Goal: Information Seeking & Learning: Learn about a topic

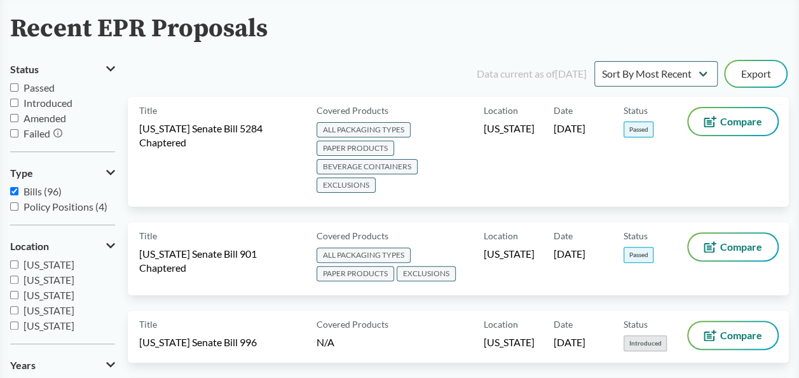
scroll to position [64, 0]
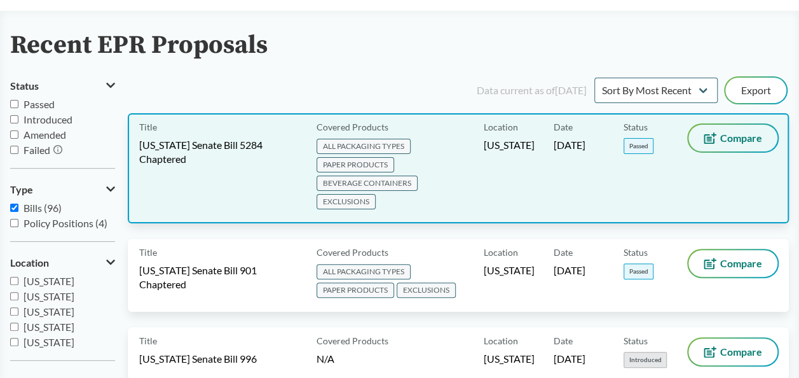
click at [712, 136] on icon at bounding box center [710, 137] width 13 height 11
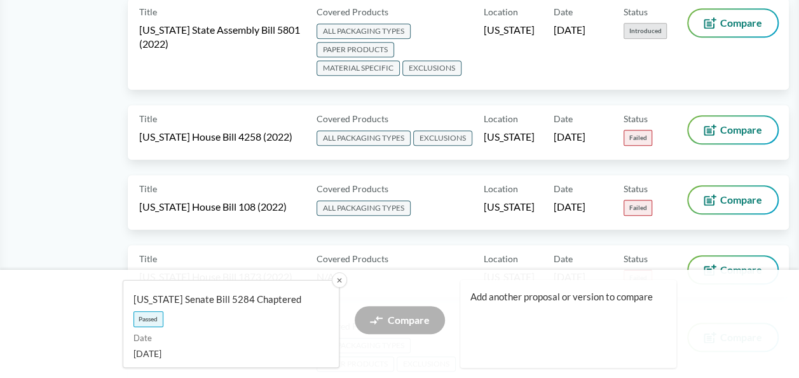
scroll to position [7946, 0]
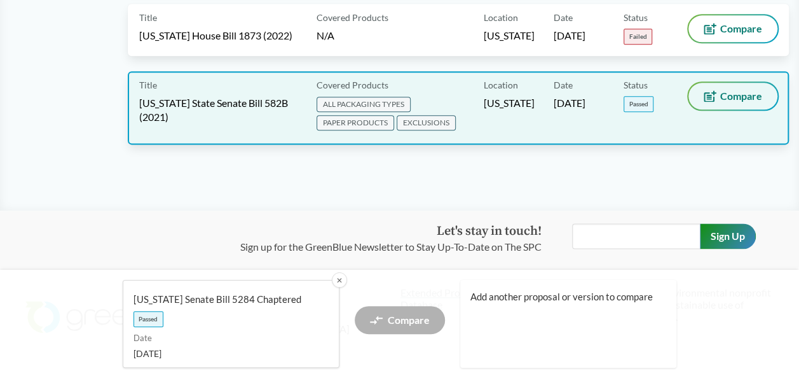
click at [722, 91] on span "Compare" at bounding box center [741, 96] width 42 height 10
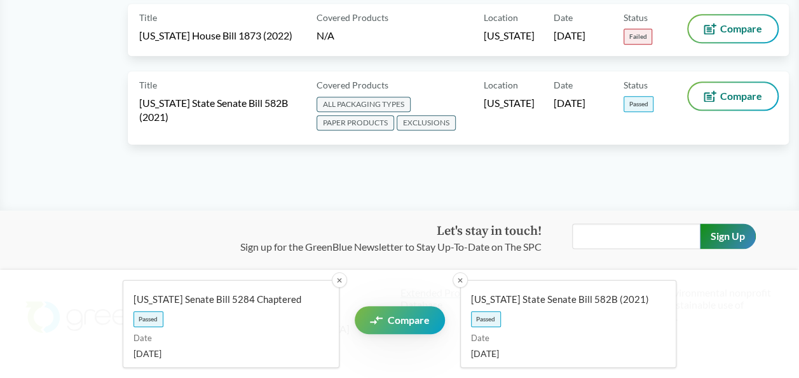
click at [399, 324] on span "Compare" at bounding box center [409, 320] width 42 height 10
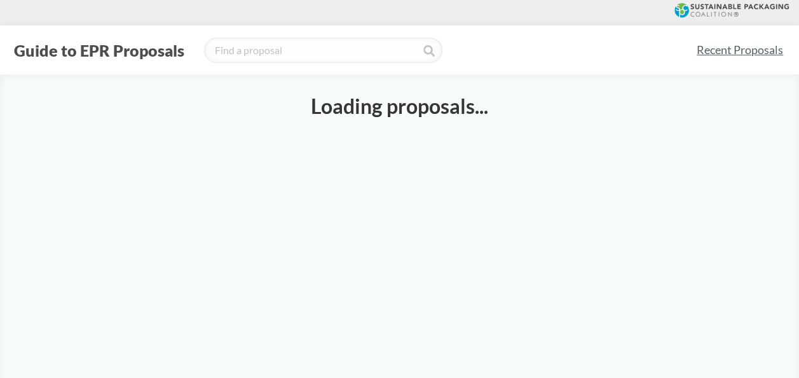
select select "SB5284C"
select select "SB582B"
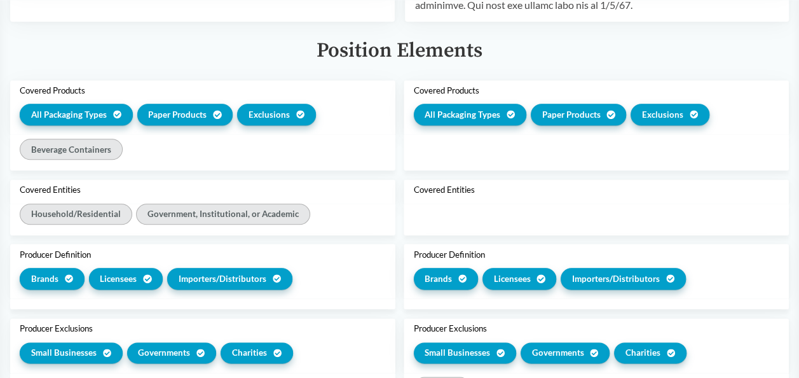
scroll to position [636, 0]
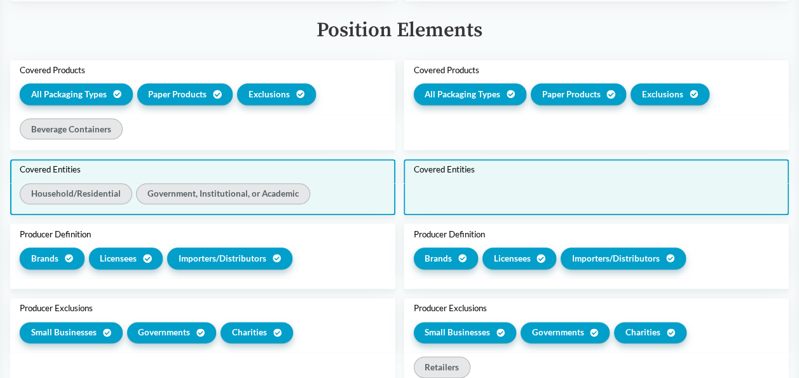
click at [423, 174] on div "Covered Entities" at bounding box center [597, 169] width 366 height 10
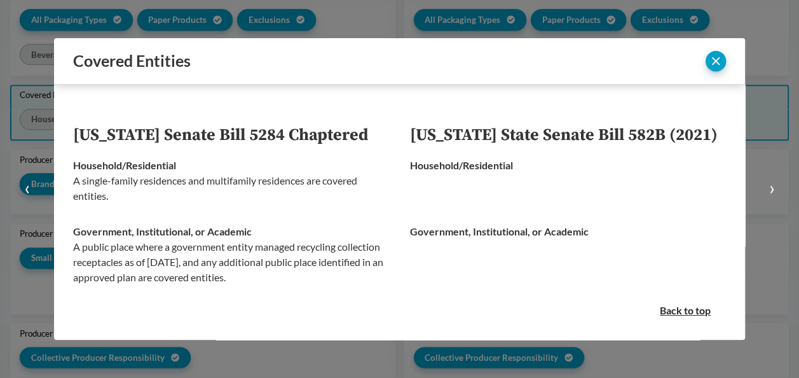
scroll to position [561, 0]
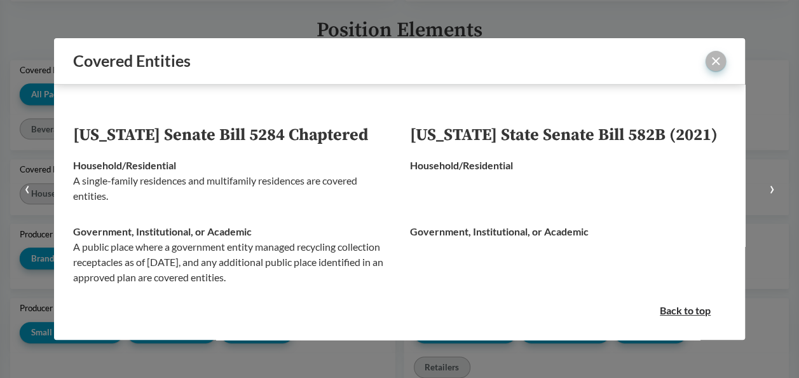
click at [722, 59] on button "close" at bounding box center [716, 61] width 20 height 20
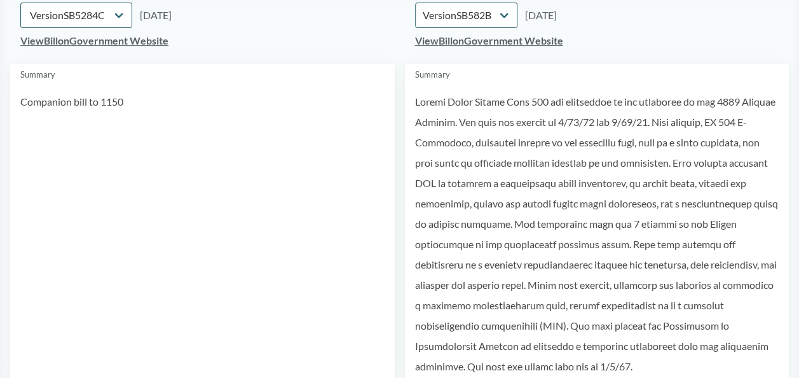
scroll to position [0, 0]
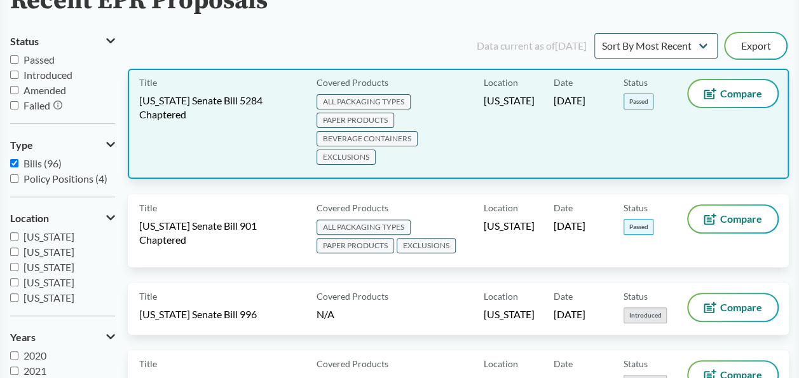
scroll to position [127, 0]
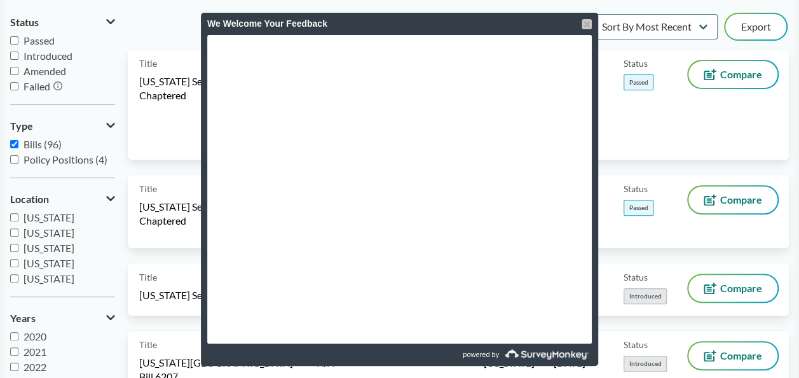
click at [585, 25] on div at bounding box center [587, 24] width 10 height 10
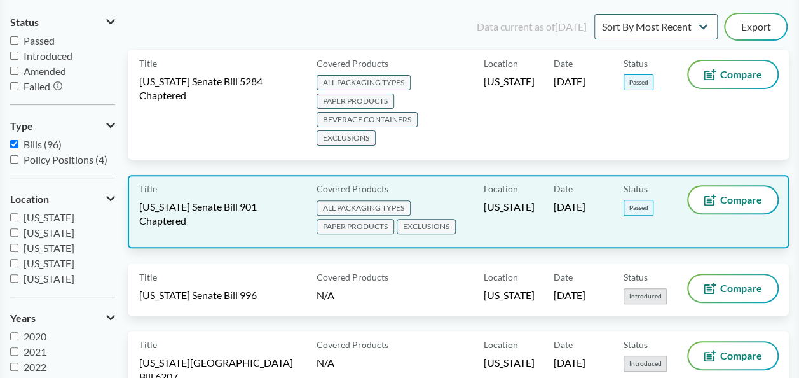
click at [408, 228] on span "EXCLUSIONS" at bounding box center [426, 226] width 59 height 15
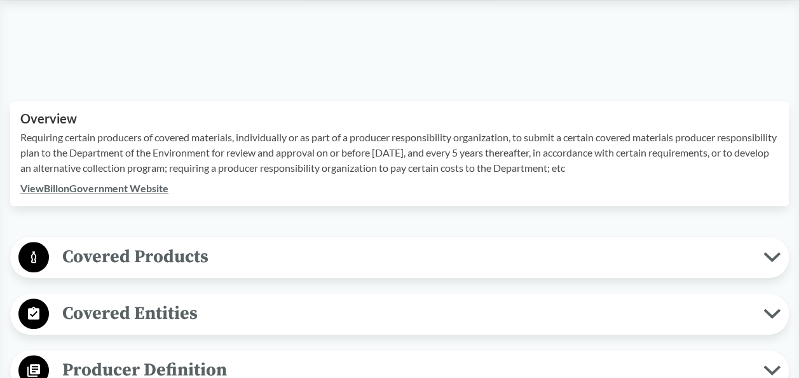
scroll to position [381, 0]
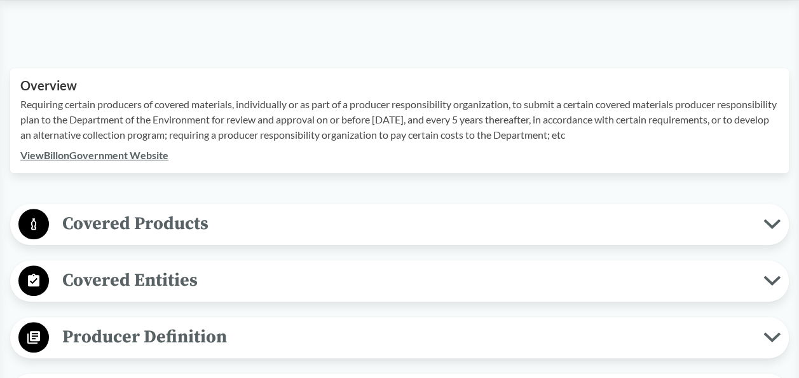
click at [769, 220] on icon at bounding box center [771, 224] width 17 height 10
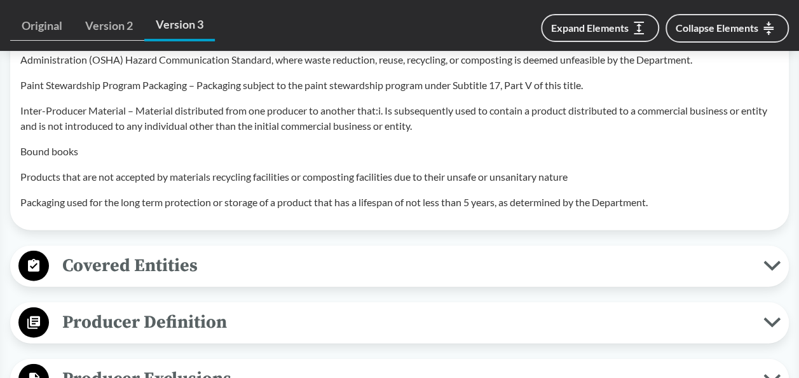
scroll to position [1335, 0]
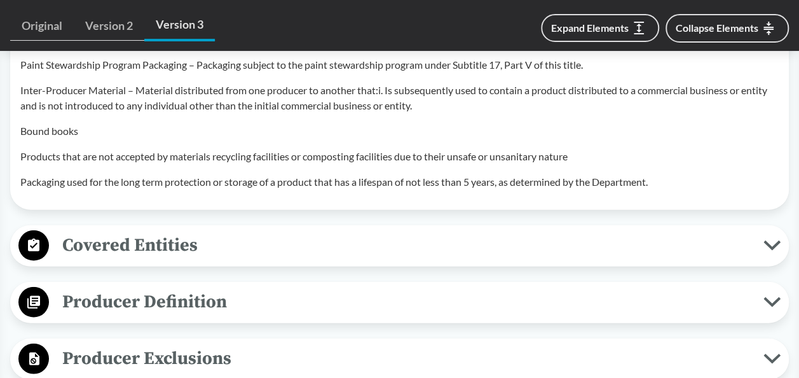
click at [777, 244] on icon at bounding box center [771, 245] width 13 height 6
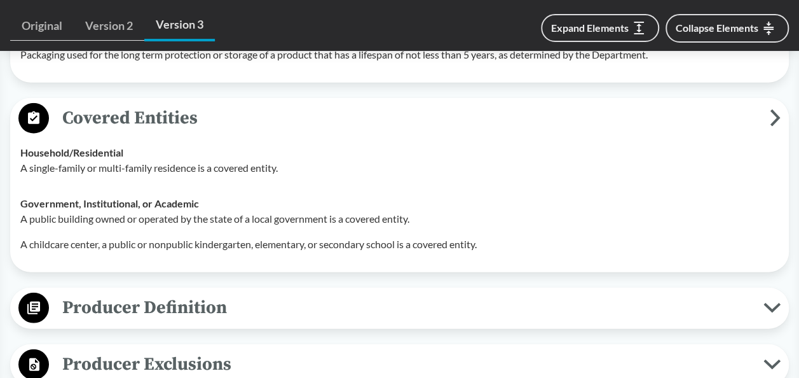
scroll to position [1526, 0]
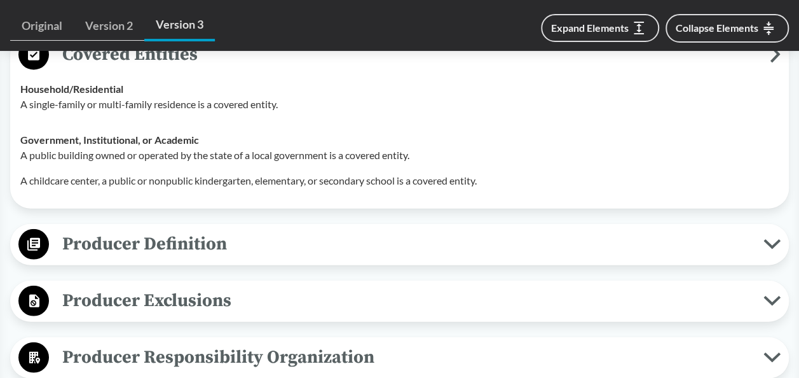
click at [770, 245] on icon at bounding box center [771, 244] width 13 height 6
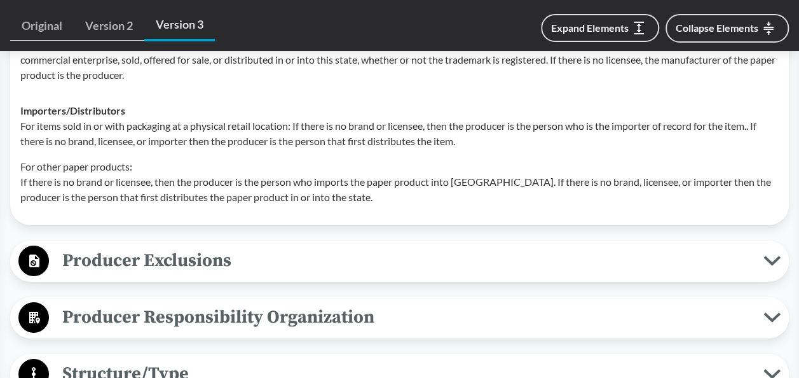
scroll to position [2034, 0]
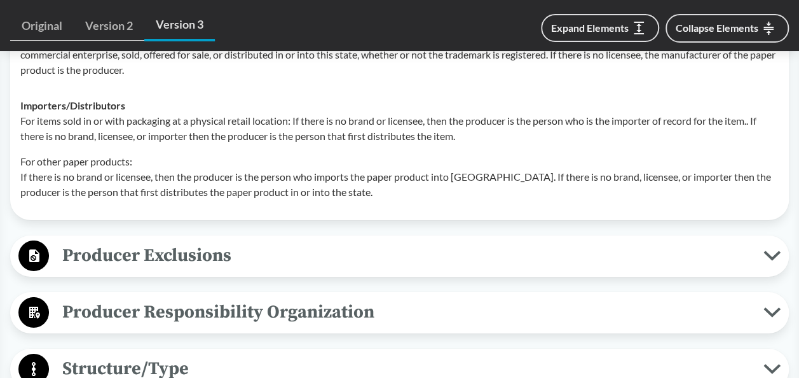
click at [765, 254] on icon at bounding box center [771, 255] width 17 height 10
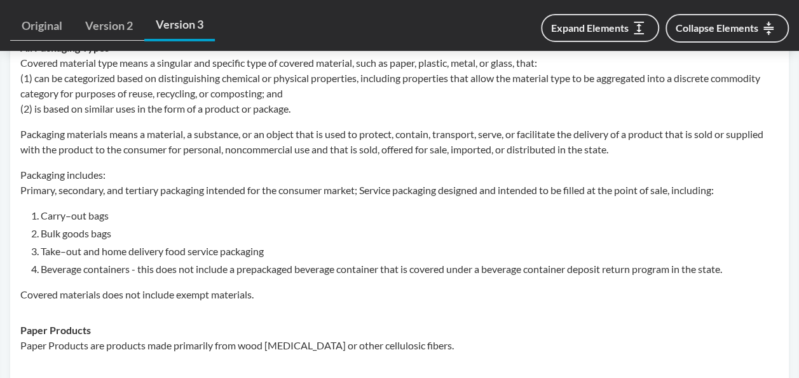
scroll to position [572, 0]
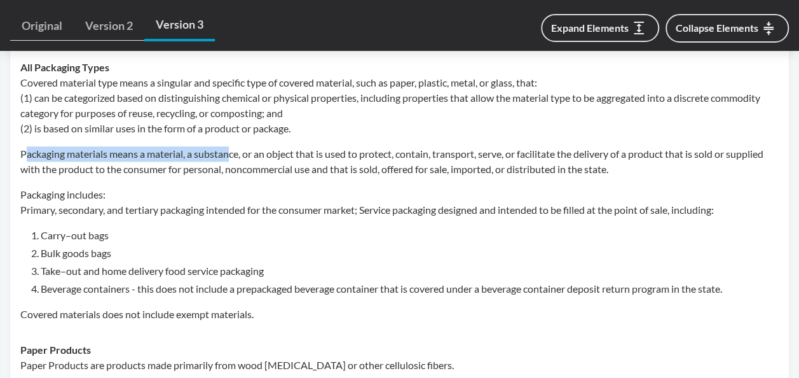
drag, startPoint x: 25, startPoint y: 153, endPoint x: 233, endPoint y: 149, distance: 207.9
click at [233, 149] on p "Packaging materials means a material, a substance, or an object that is used to…" at bounding box center [399, 161] width 758 height 31
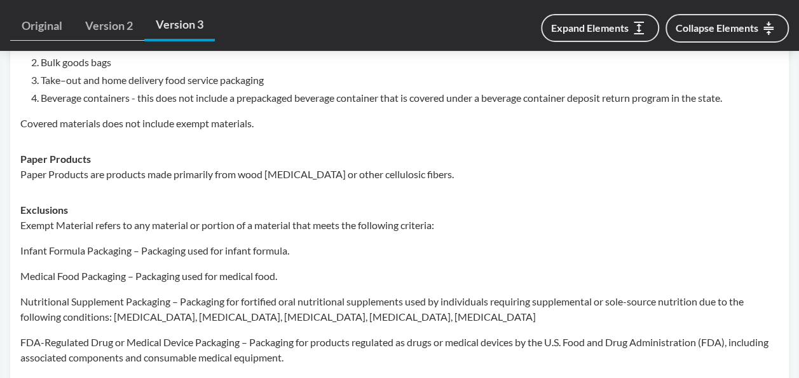
scroll to position [699, 0]
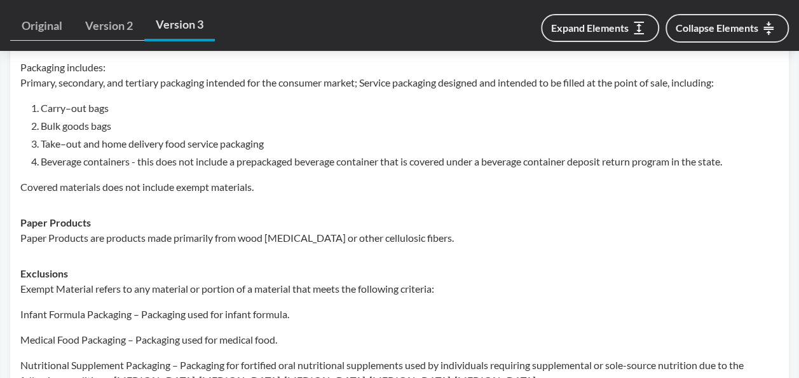
click at [294, 84] on p "Packaging includes: Primary, secondary, and tertiary packaging intended for the…" at bounding box center [399, 75] width 758 height 31
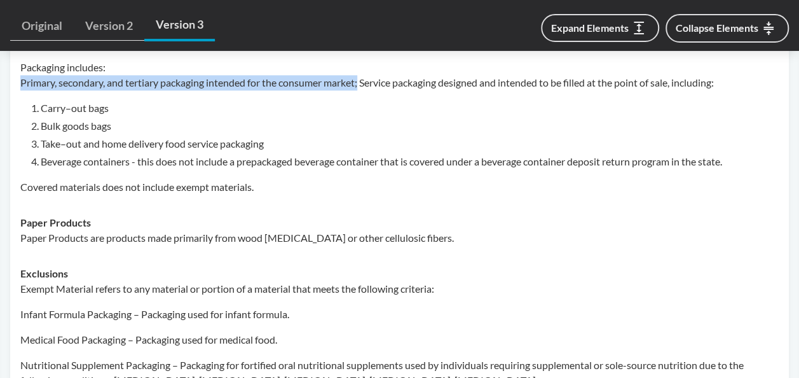
drag, startPoint x: 364, startPoint y: 83, endPoint x: 15, endPoint y: 81, distance: 349.6
click at [15, 81] on td "All Packaging Types Covered material type means a singular and specific type of…" at bounding box center [400, 63] width 770 height 282
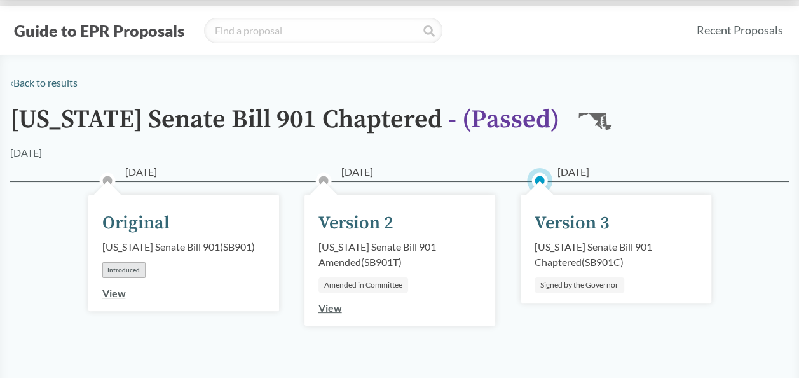
scroll to position [0, 0]
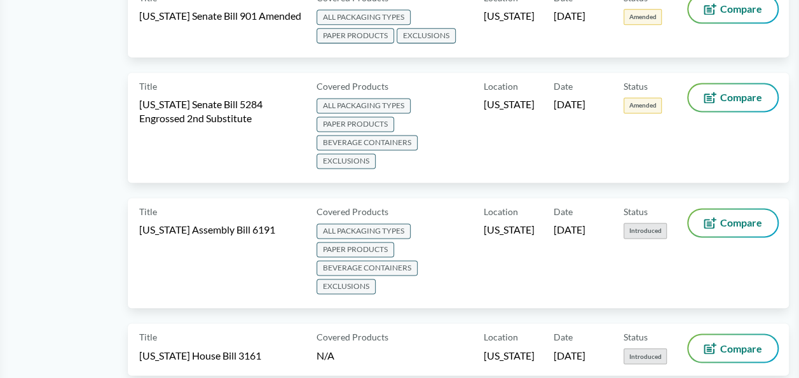
scroll to position [890, 0]
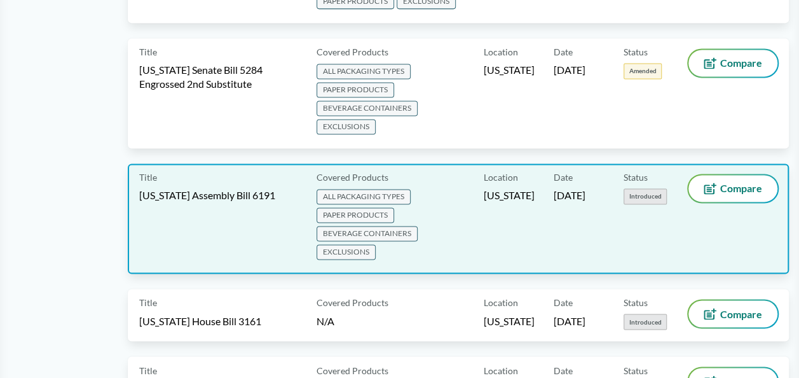
click at [345, 244] on span "EXCLUSIONS" at bounding box center [346, 251] width 59 height 15
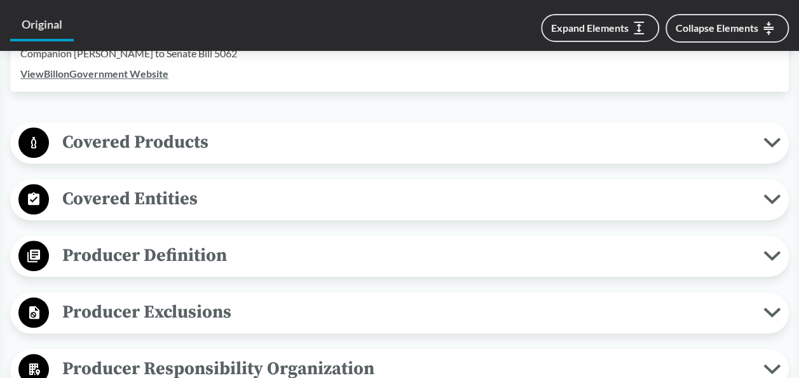
scroll to position [445, 0]
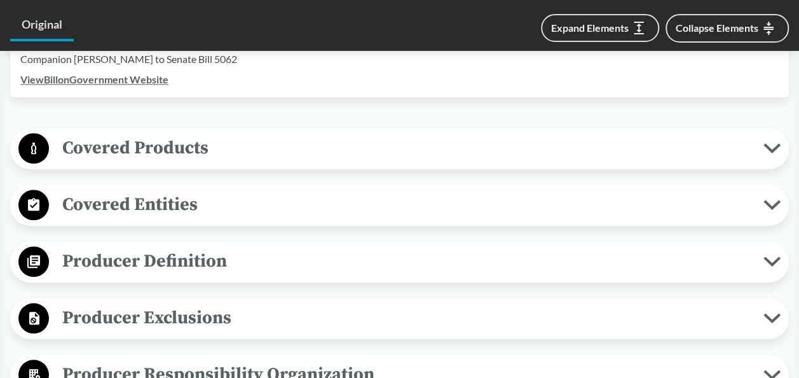
click at [771, 149] on icon at bounding box center [771, 148] width 13 height 6
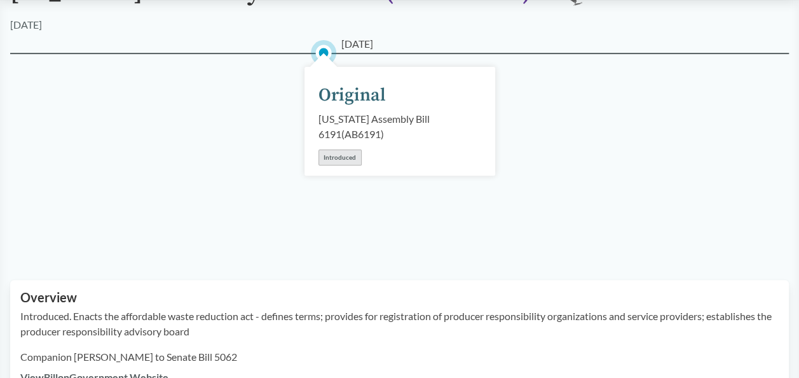
scroll to position [0, 0]
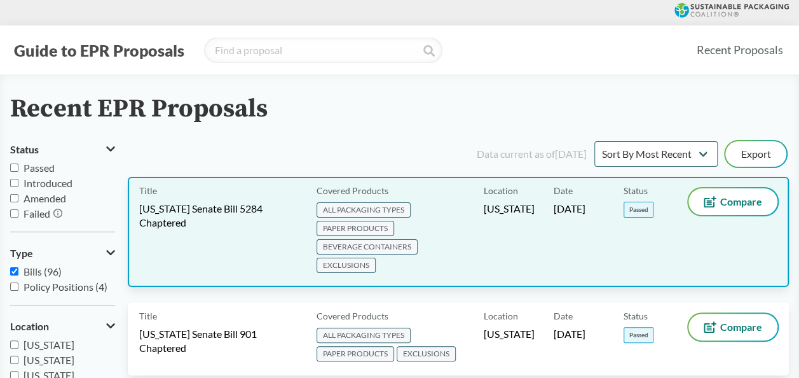
click at [348, 262] on span "EXCLUSIONS" at bounding box center [346, 264] width 59 height 15
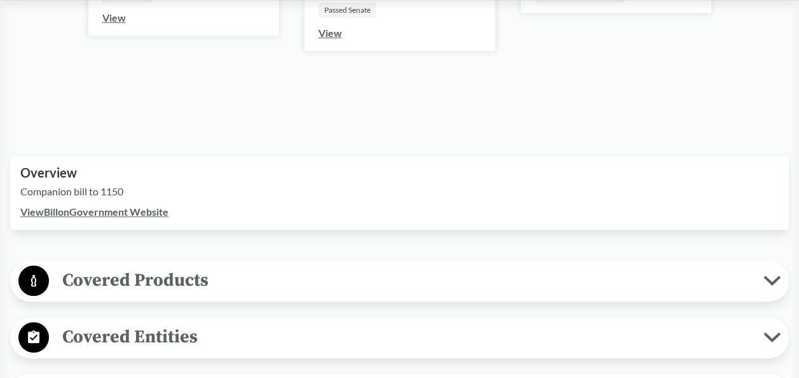
scroll to position [445, 0]
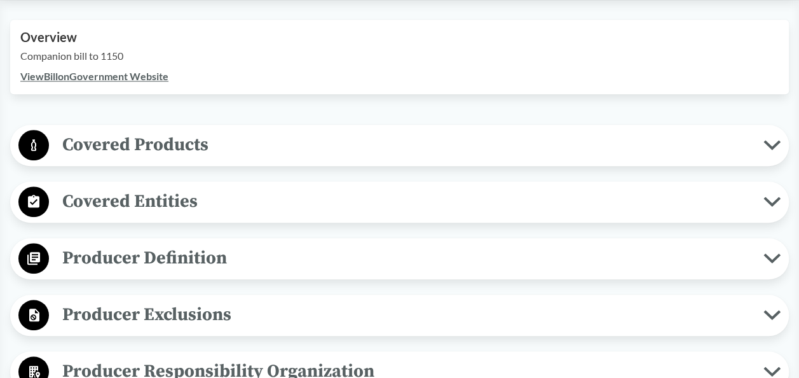
click at [767, 198] on icon at bounding box center [771, 201] width 13 height 6
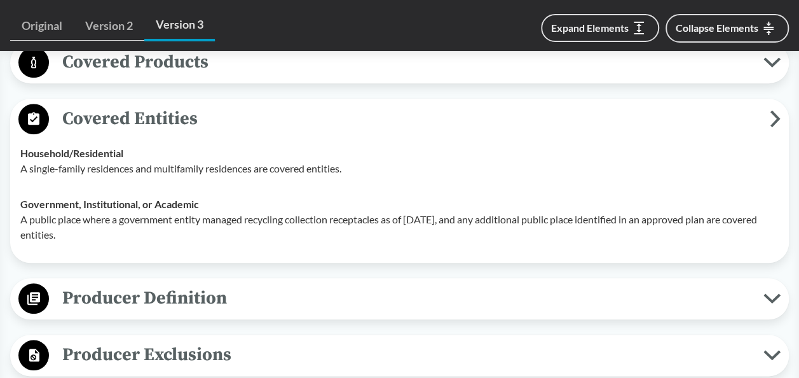
scroll to position [509, 0]
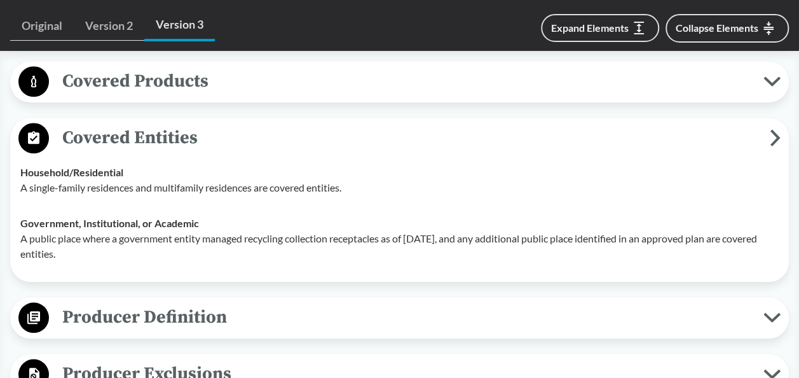
click at [764, 310] on button "Producer Definition" at bounding box center [400, 317] width 770 height 32
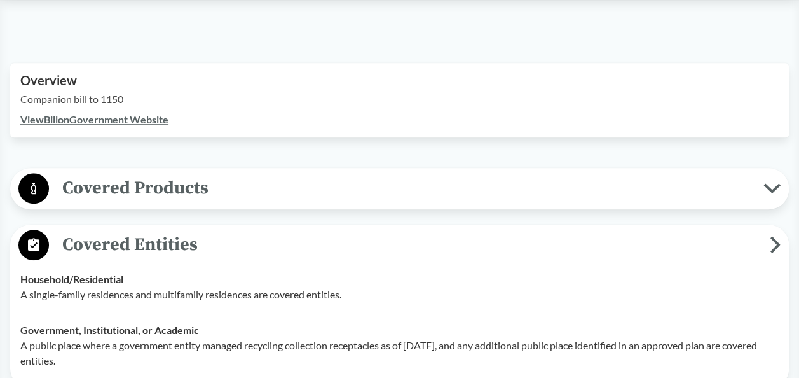
scroll to position [381, 0]
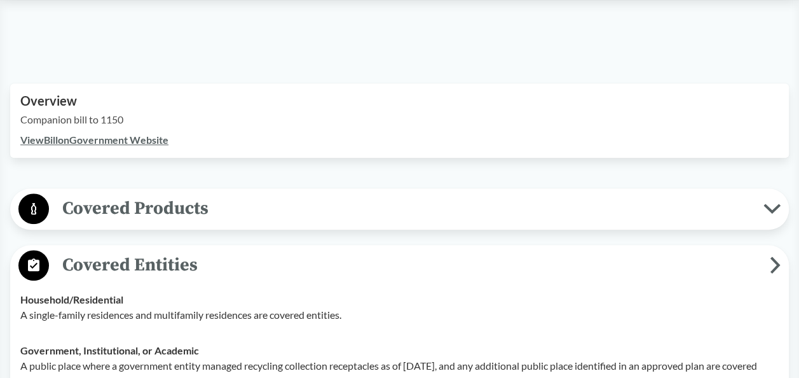
click at [760, 211] on span "Covered Products" at bounding box center [406, 208] width 715 height 29
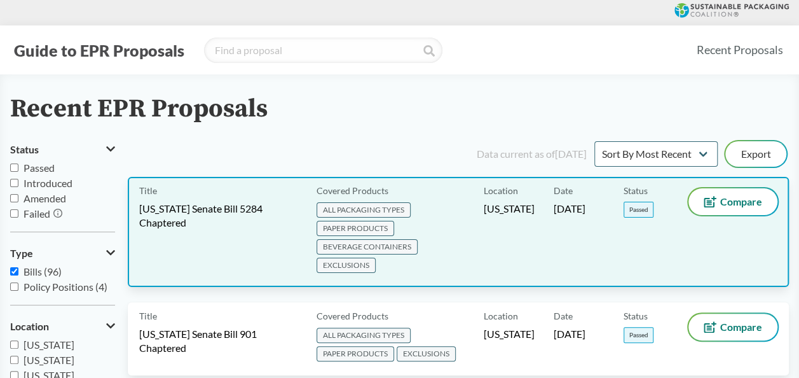
click at [339, 262] on span "EXCLUSIONS" at bounding box center [346, 264] width 59 height 15
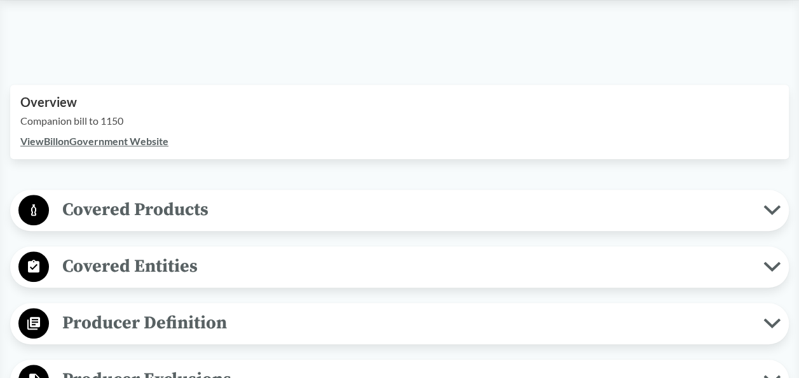
scroll to position [381, 0]
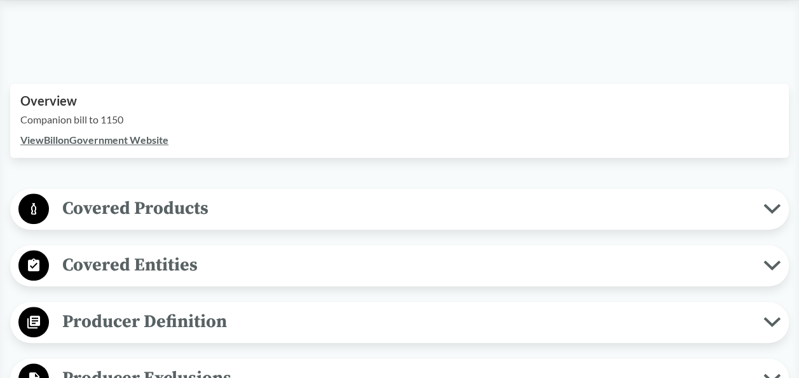
click at [765, 210] on icon at bounding box center [771, 208] width 17 height 10
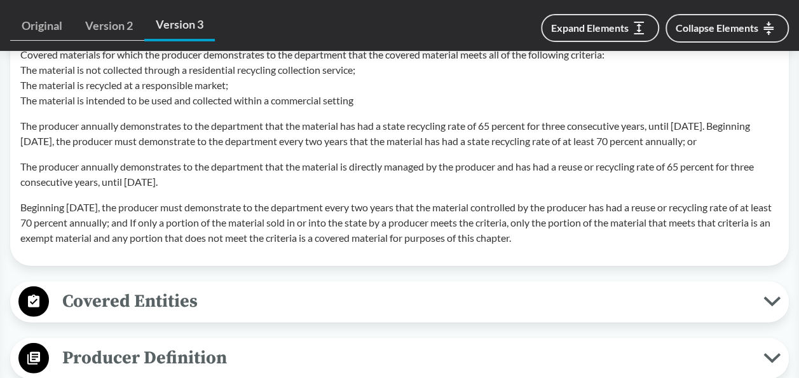
scroll to position [1589, 0]
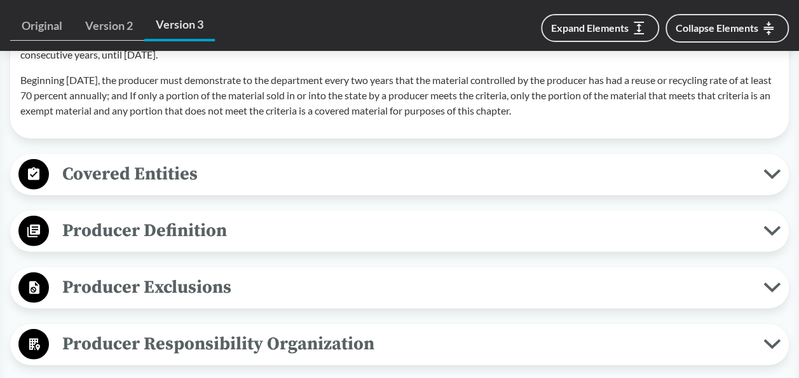
click at [767, 177] on icon at bounding box center [771, 174] width 13 height 6
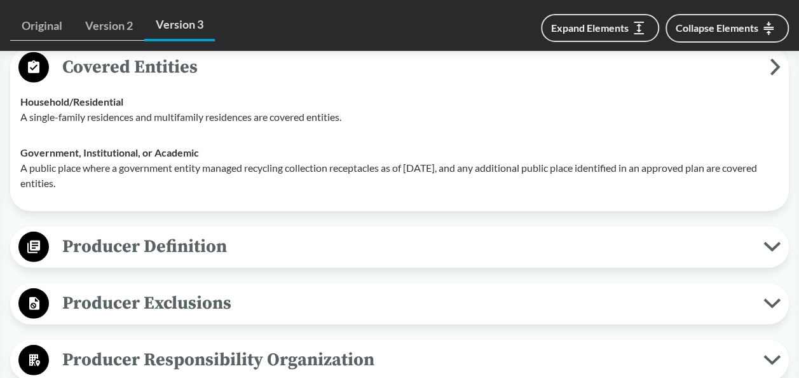
scroll to position [1716, 0]
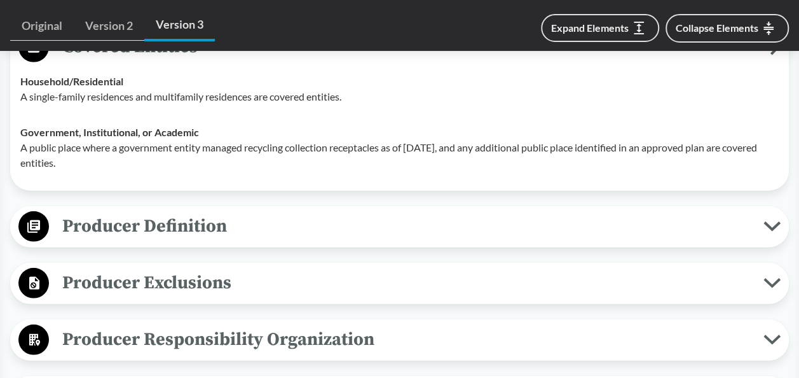
click at [768, 231] on icon at bounding box center [771, 226] width 17 height 10
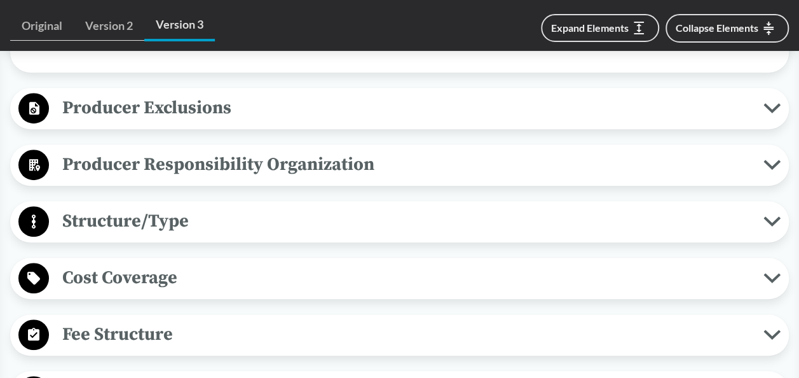
scroll to position [2670, 0]
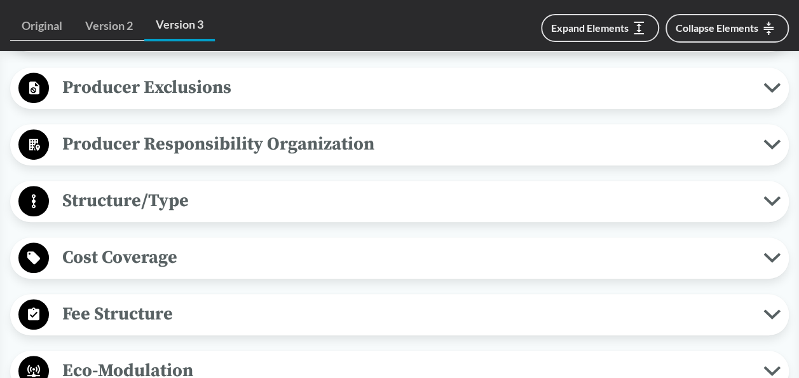
click at [768, 104] on button "Producer Exclusions" at bounding box center [400, 88] width 770 height 32
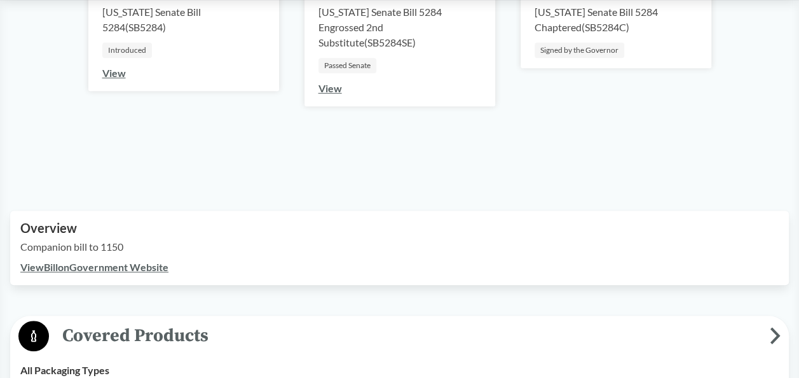
scroll to position [381, 0]
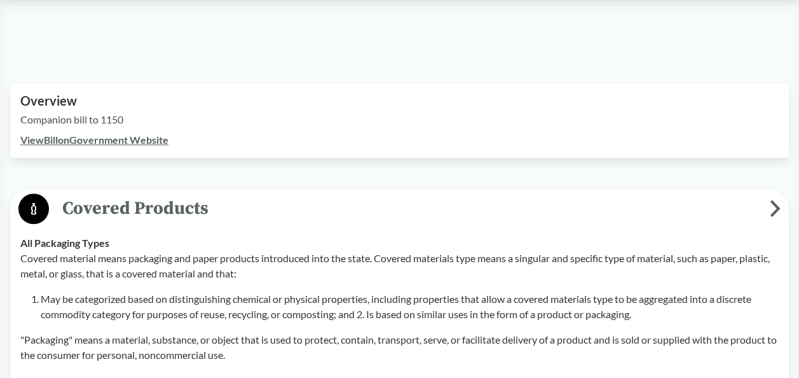
click at [767, 200] on span "Covered Products" at bounding box center [409, 208] width 721 height 29
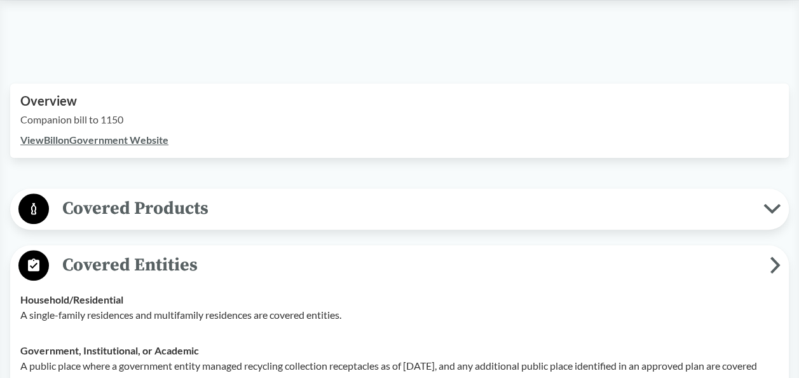
scroll to position [445, 0]
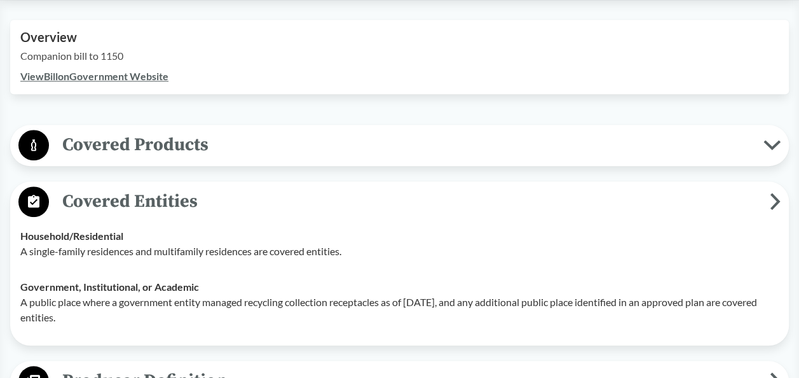
click at [771, 147] on icon at bounding box center [771, 145] width 13 height 6
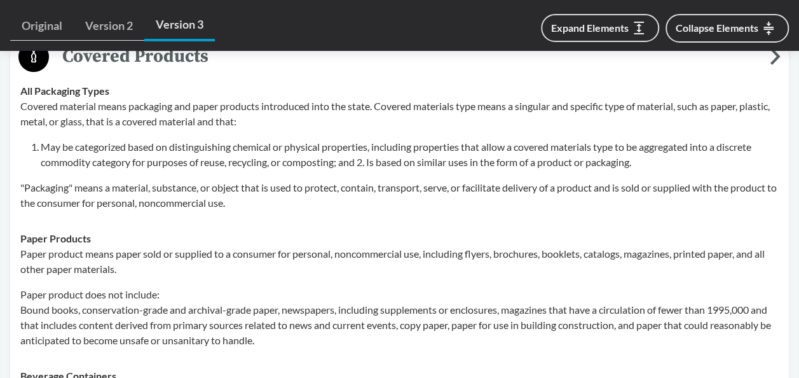
scroll to position [509, 0]
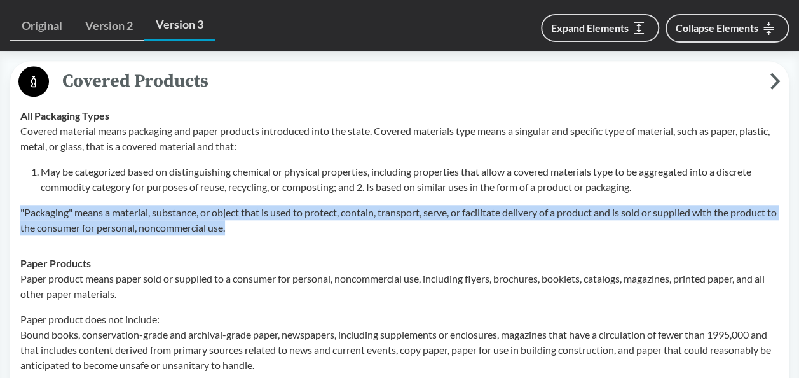
drag, startPoint x: 256, startPoint y: 229, endPoint x: 15, endPoint y: 216, distance: 240.6
click at [15, 216] on td "All Packaging Types Covered material means packaging and paper products introdu…" at bounding box center [400, 171] width 770 height 147
click at [776, 76] on icon at bounding box center [775, 80] width 11 height 17
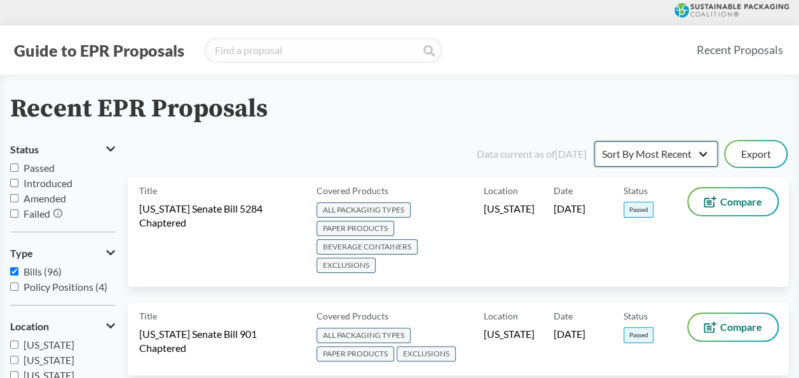
click at [700, 151] on select "Sort By Most Recent Sort By Status" at bounding box center [655, 153] width 123 height 25
click at [594, 141] on select "Sort By Most Recent Sort By Status" at bounding box center [655, 153] width 123 height 25
click at [704, 149] on select "Sort By Most Recent Sort By Status" at bounding box center [655, 153] width 123 height 25
click at [255, 50] on input "search" at bounding box center [323, 50] width 238 height 25
type input "M"
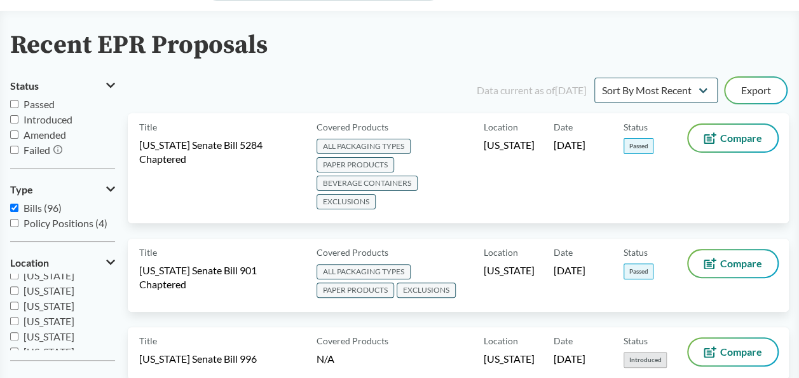
scroll to position [161, 0]
click at [13, 320] on input "[US_STATE]" at bounding box center [14, 317] width 8 height 8
checkbox input "true"
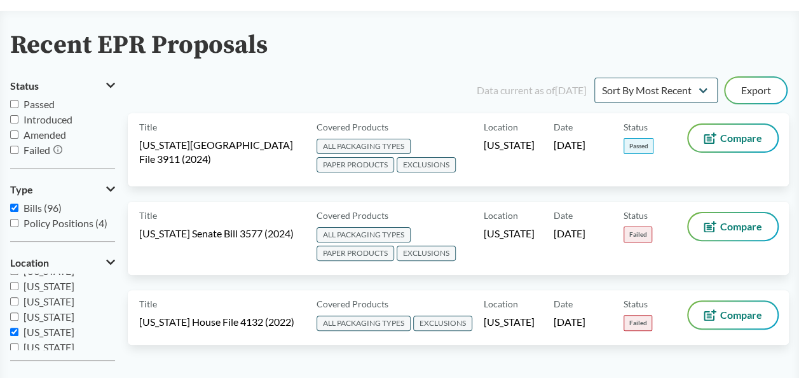
scroll to position [64, 0]
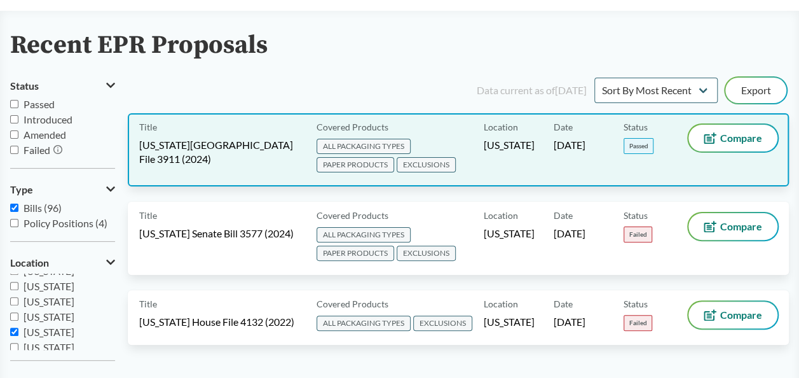
click at [422, 163] on span "EXCLUSIONS" at bounding box center [426, 164] width 59 height 15
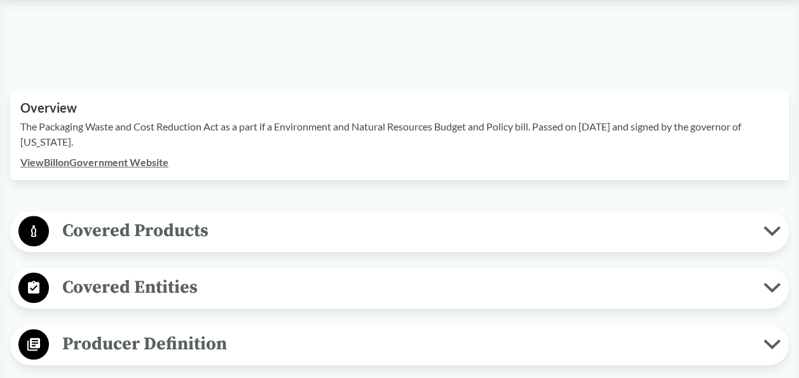
scroll to position [381, 0]
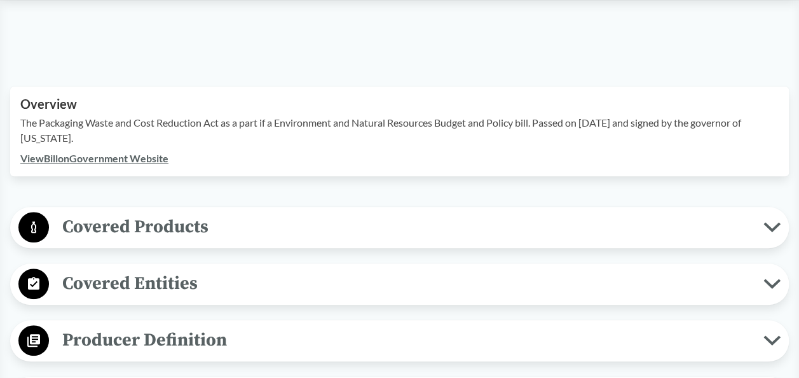
click at [765, 224] on icon at bounding box center [771, 227] width 13 height 6
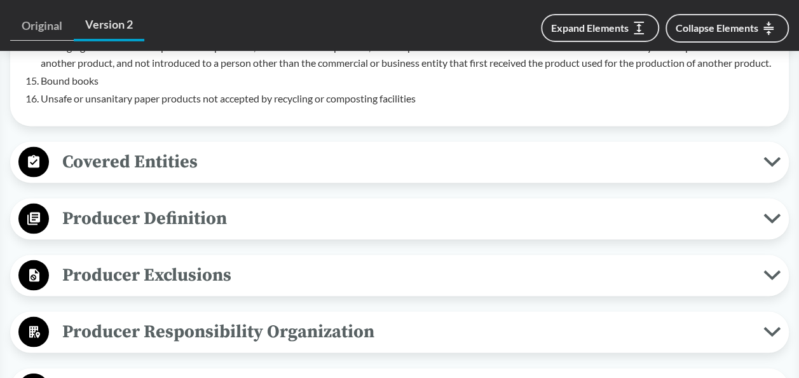
scroll to position [1144, 0]
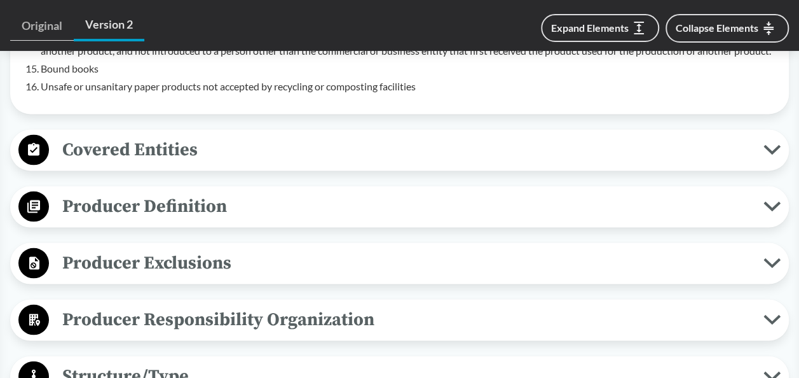
click at [770, 144] on icon at bounding box center [771, 149] width 17 height 10
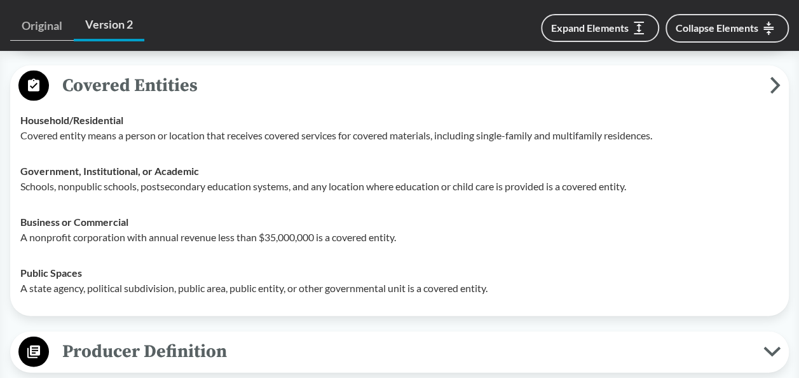
scroll to position [1271, 0]
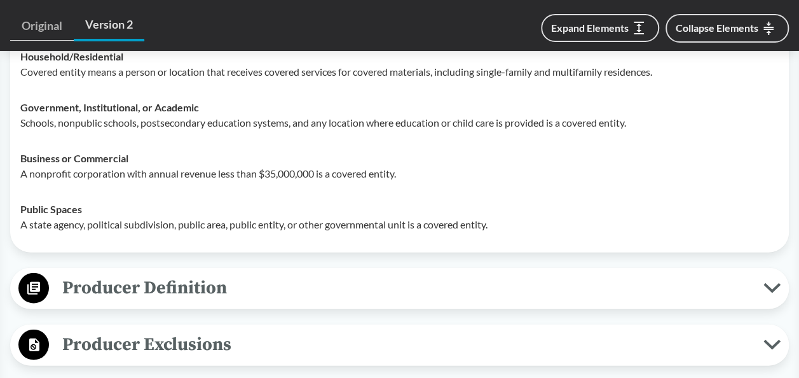
click at [770, 285] on icon at bounding box center [771, 288] width 17 height 10
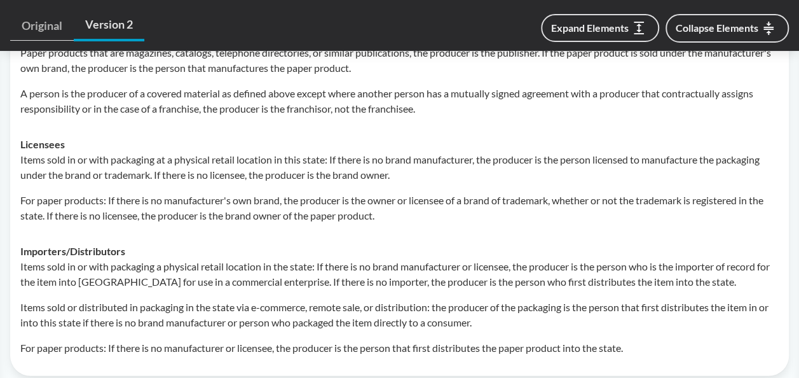
scroll to position [1780, 0]
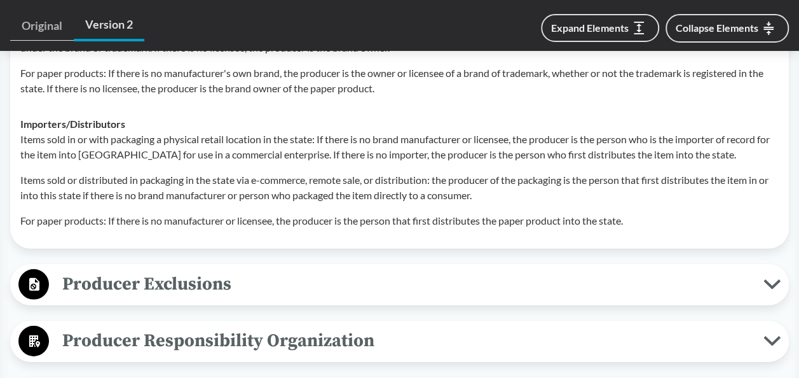
click at [774, 281] on icon at bounding box center [771, 284] width 13 height 6
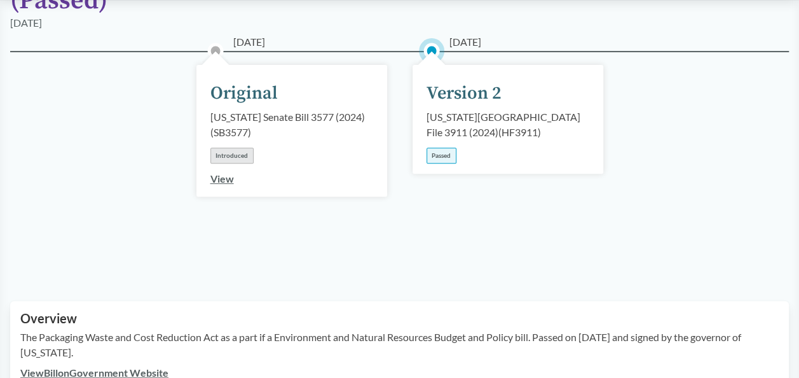
scroll to position [64, 0]
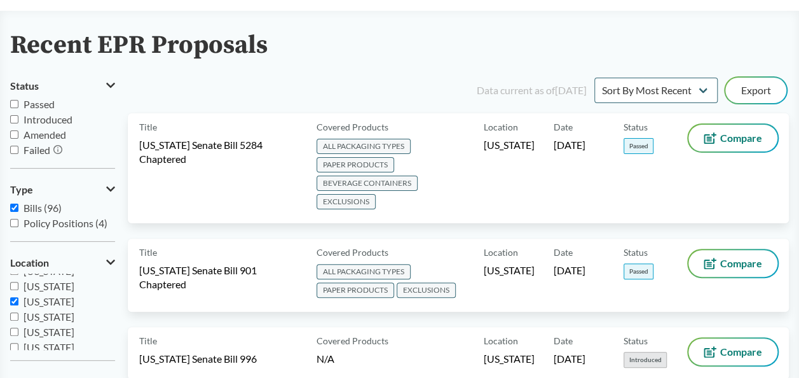
scroll to position [203, 0]
click at [13, 275] on input "[US_STATE]" at bounding box center [14, 275] width 8 height 8
checkbox input "false"
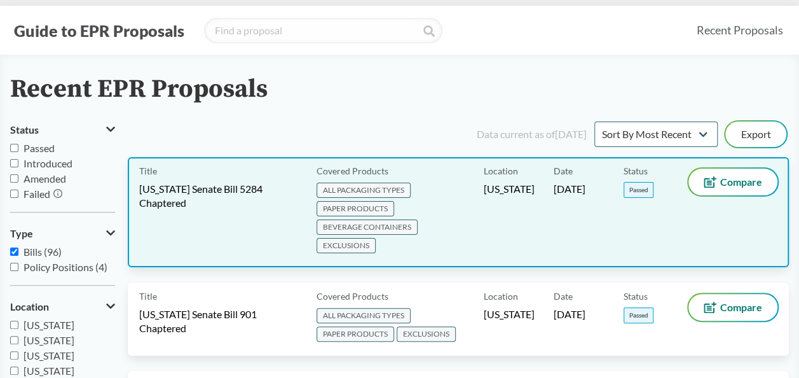
scroll to position [0, 0]
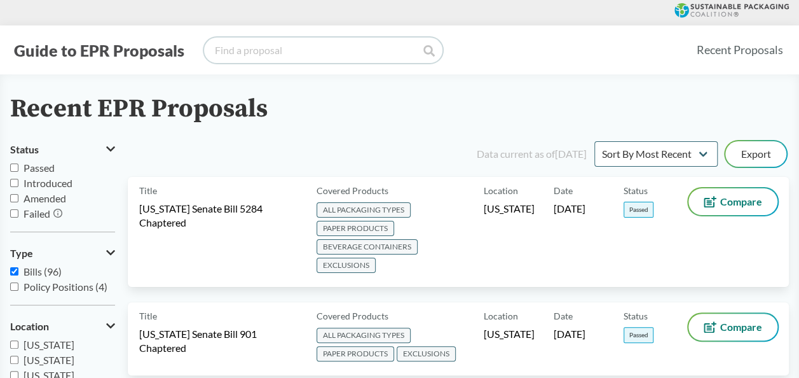
click at [226, 57] on input "search" at bounding box center [323, 50] width 238 height 25
type input "[US_STATE]"
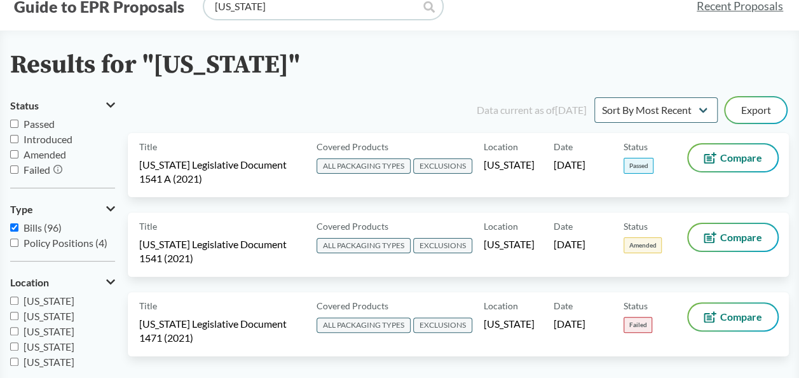
scroll to position [64, 0]
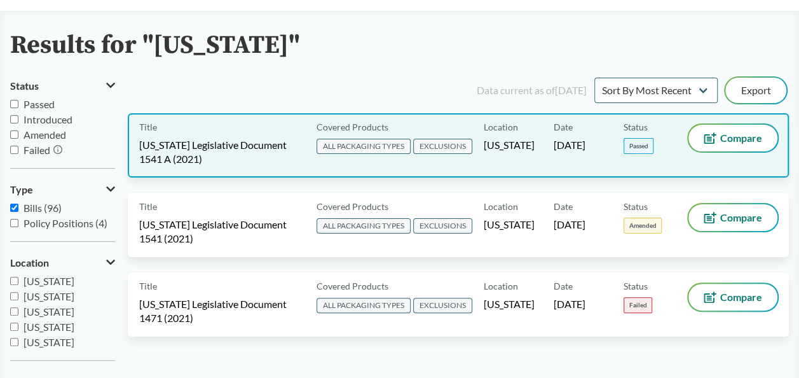
click at [379, 142] on span "ALL PACKAGING TYPES" at bounding box center [364, 146] width 94 height 15
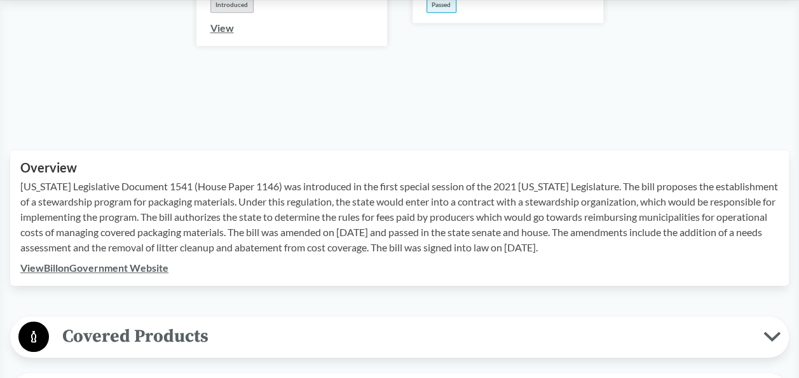
scroll to position [381, 0]
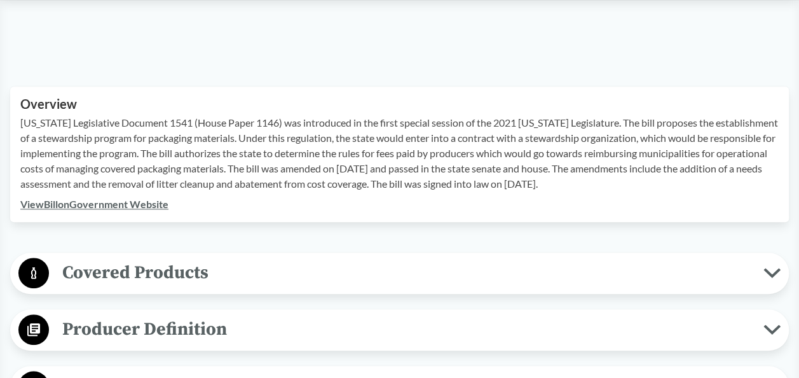
click at [772, 270] on icon at bounding box center [771, 273] width 13 height 6
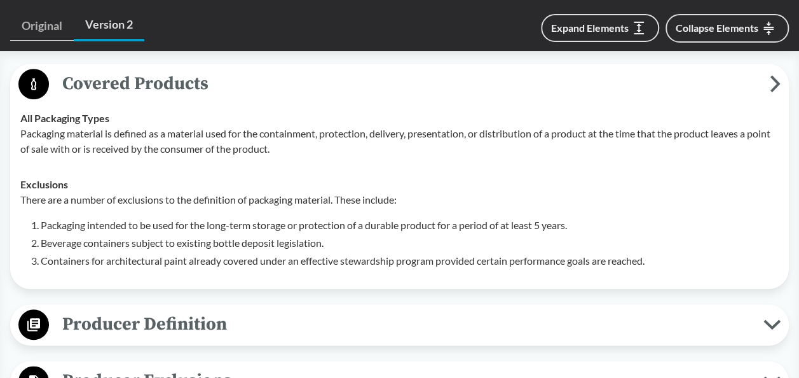
scroll to position [572, 0]
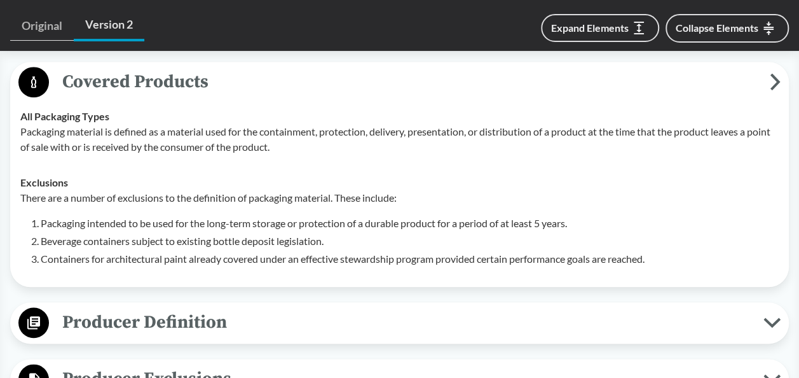
click at [765, 319] on icon at bounding box center [771, 322] width 13 height 6
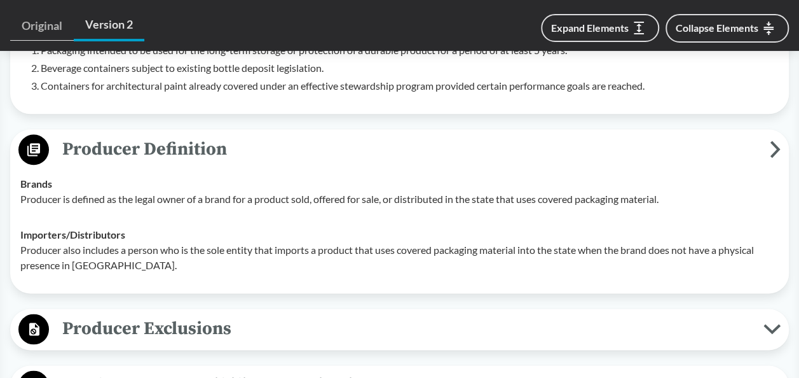
scroll to position [763, 0]
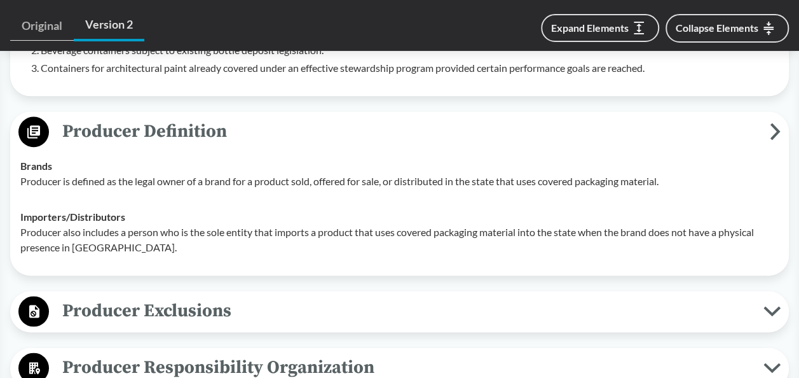
click at [771, 308] on icon at bounding box center [771, 311] width 13 height 6
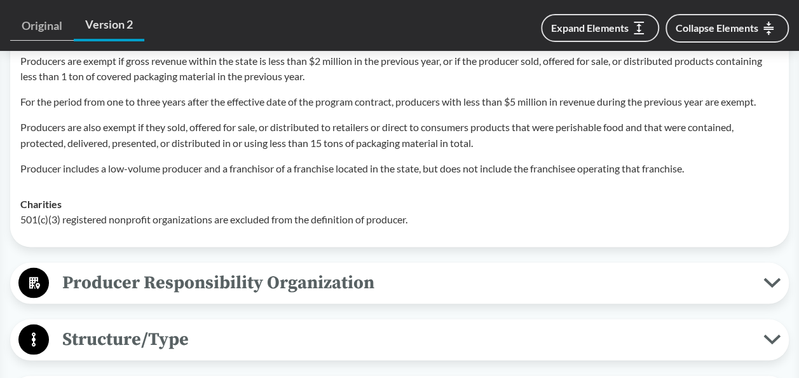
scroll to position [1081, 0]
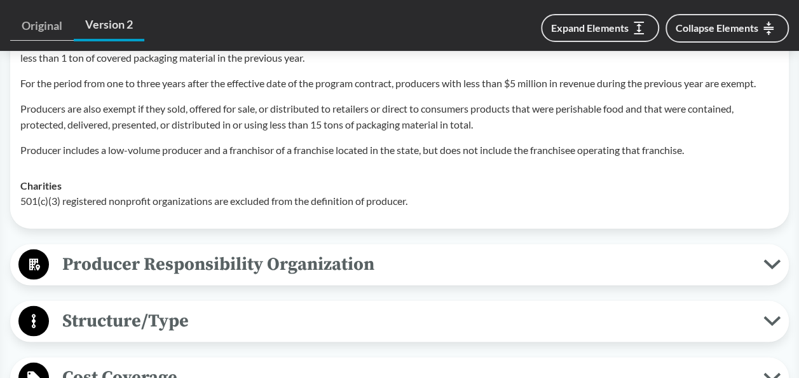
click at [767, 261] on icon at bounding box center [771, 264] width 13 height 6
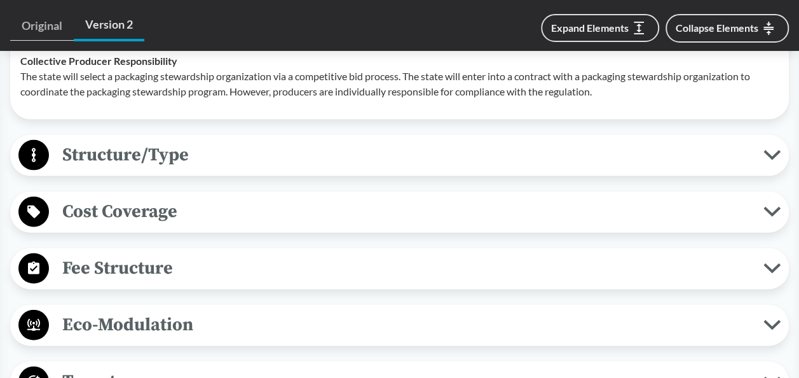
scroll to position [1335, 0]
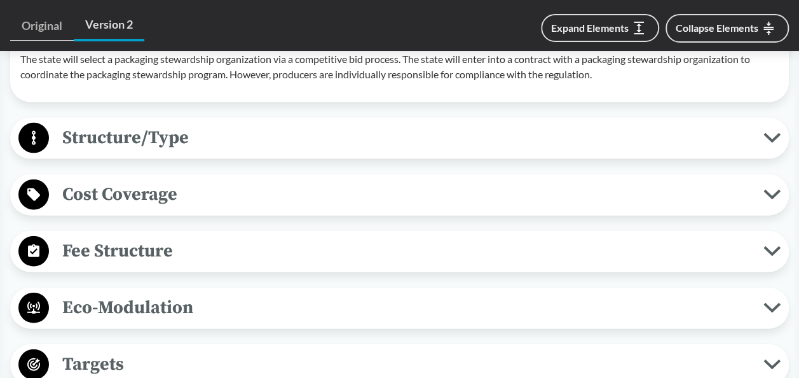
click at [774, 303] on icon at bounding box center [771, 308] width 17 height 10
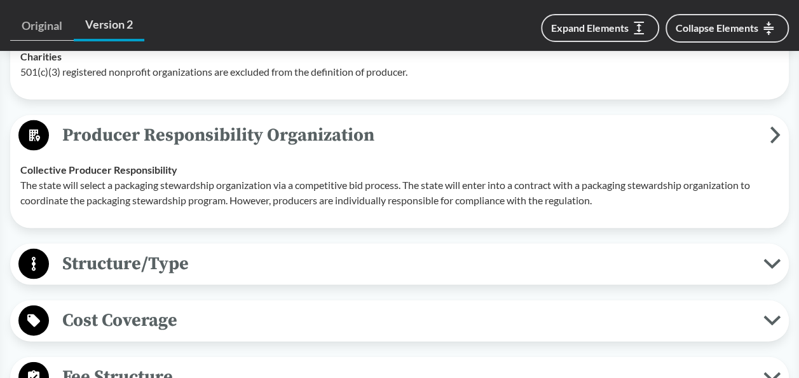
scroll to position [1208, 0]
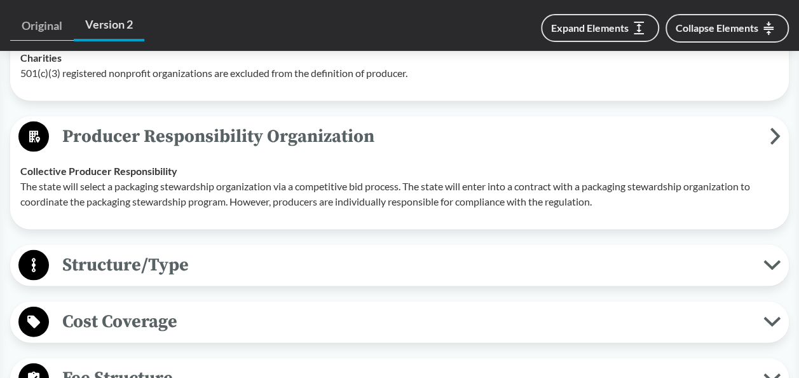
click at [766, 317] on icon at bounding box center [771, 322] width 17 height 10
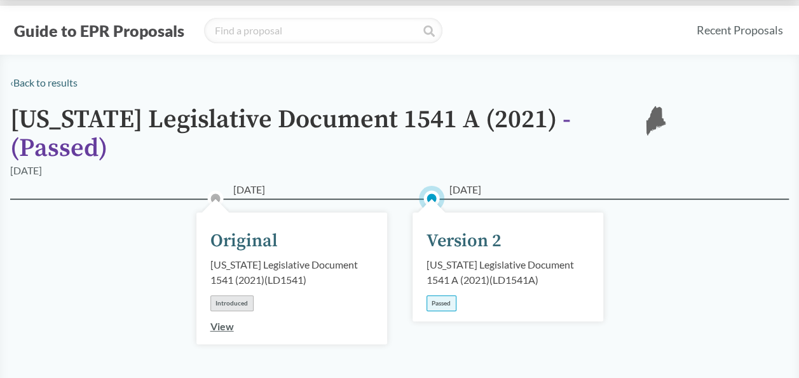
scroll to position [0, 0]
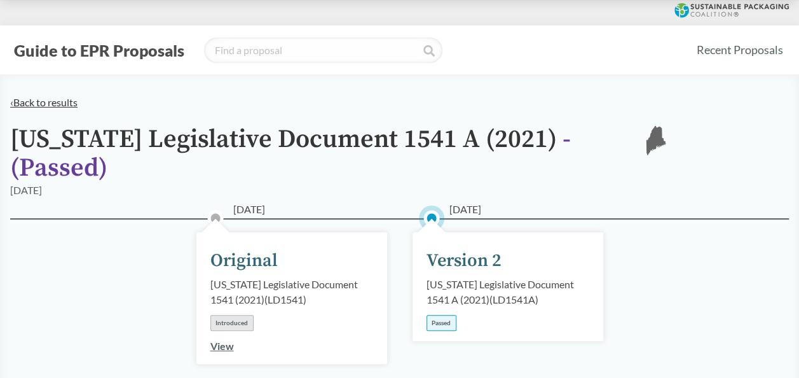
click at [18, 102] on link "‹ Back to results" at bounding box center [43, 102] width 67 height 12
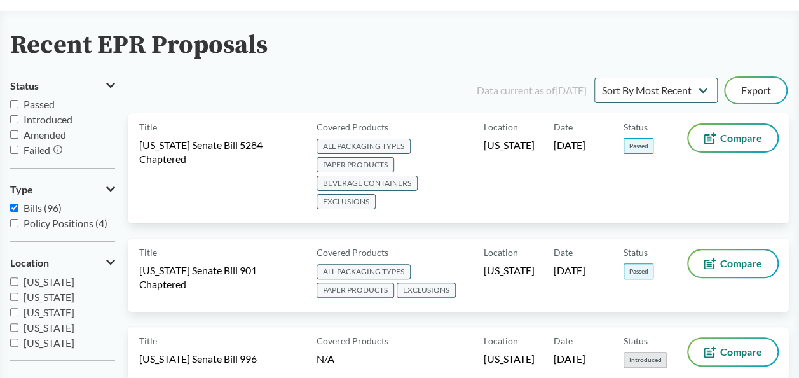
scroll to position [223, 0]
click at [13, 284] on input "[US_STATE]" at bounding box center [14, 287] width 8 height 8
checkbox input "true"
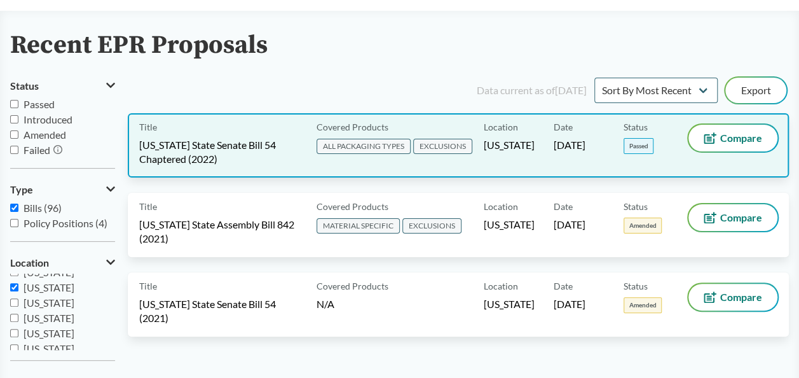
click at [390, 144] on span "ALL PACKAGING TYPES" at bounding box center [364, 146] width 94 height 15
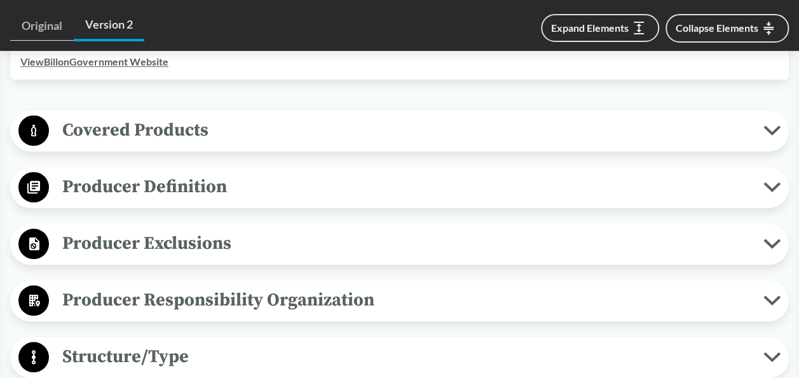
scroll to position [445, 0]
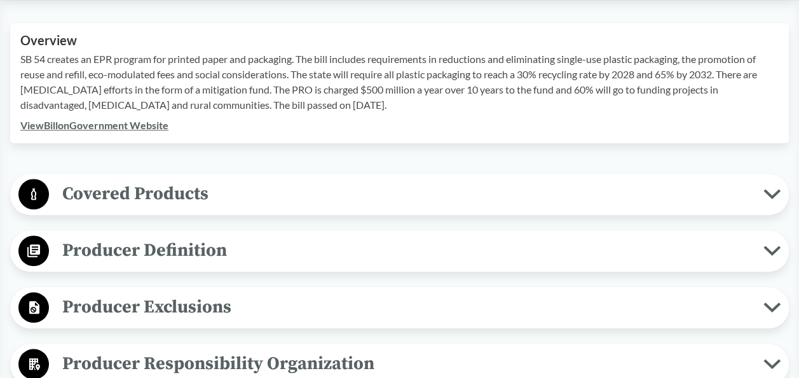
click at [770, 196] on icon at bounding box center [771, 194] width 13 height 6
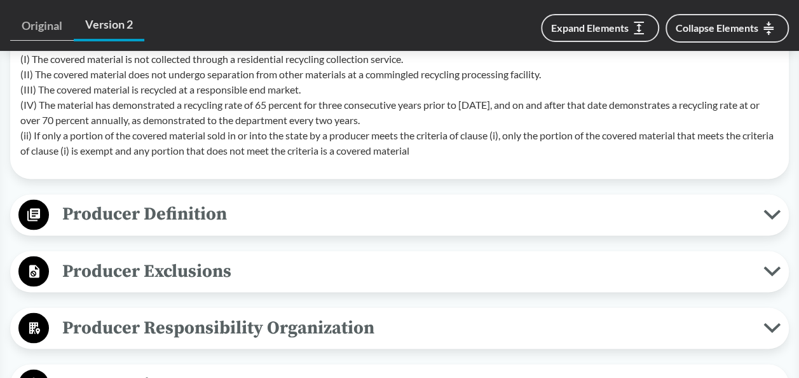
scroll to position [954, 0]
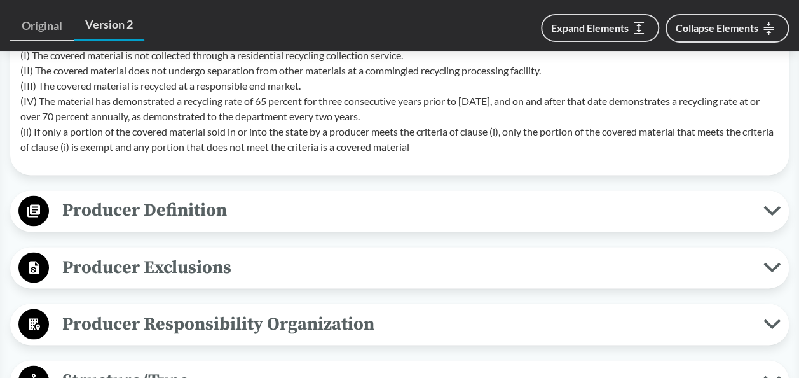
click at [764, 209] on icon at bounding box center [771, 210] width 17 height 10
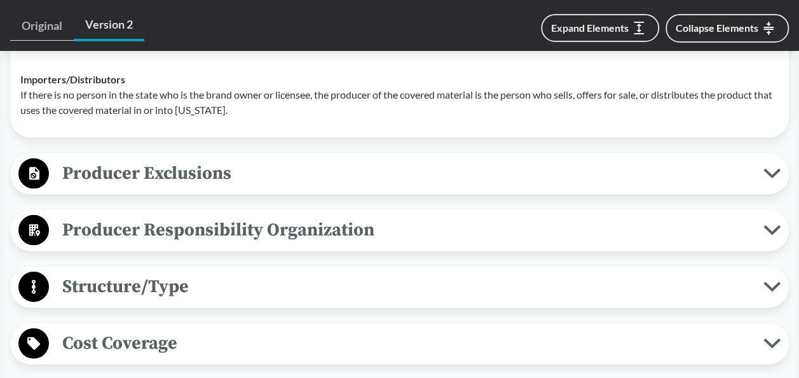
scroll to position [1271, 0]
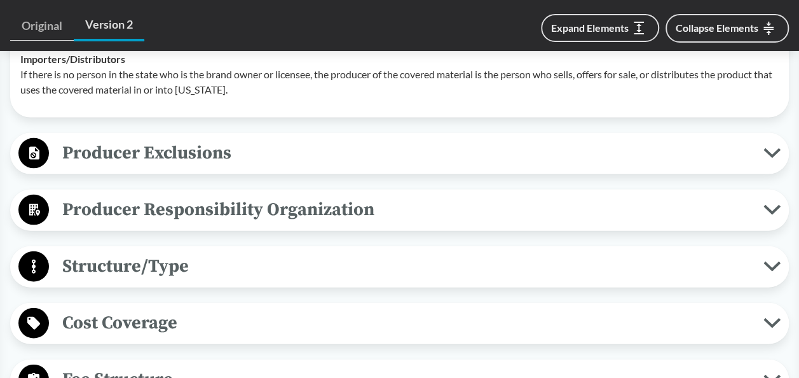
click at [774, 145] on button "Producer Exclusions" at bounding box center [400, 153] width 770 height 32
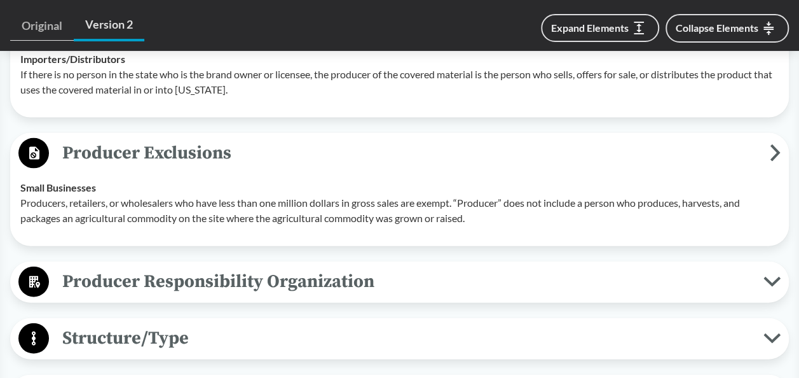
click at [768, 282] on icon at bounding box center [771, 281] width 13 height 6
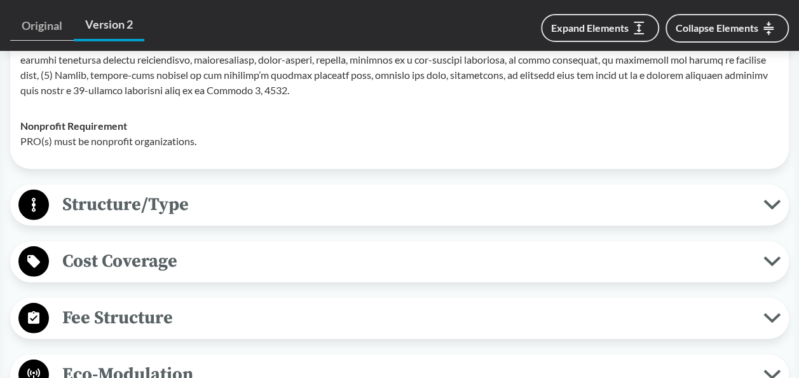
scroll to position [1716, 0]
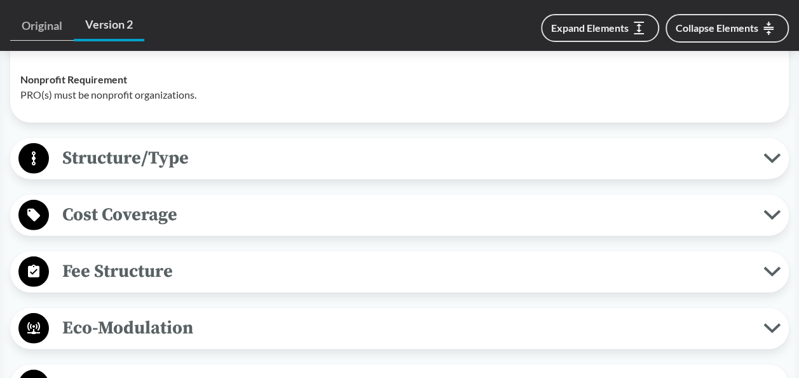
click at [767, 146] on button "Structure/Type" at bounding box center [400, 158] width 770 height 32
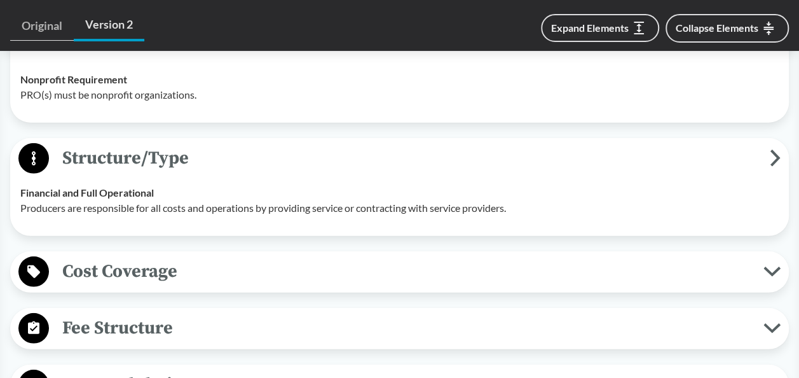
click at [768, 266] on icon at bounding box center [771, 271] width 17 height 10
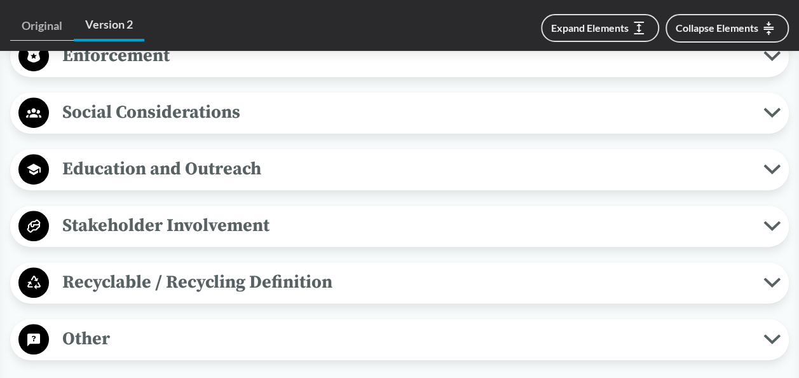
scroll to position [2734, 0]
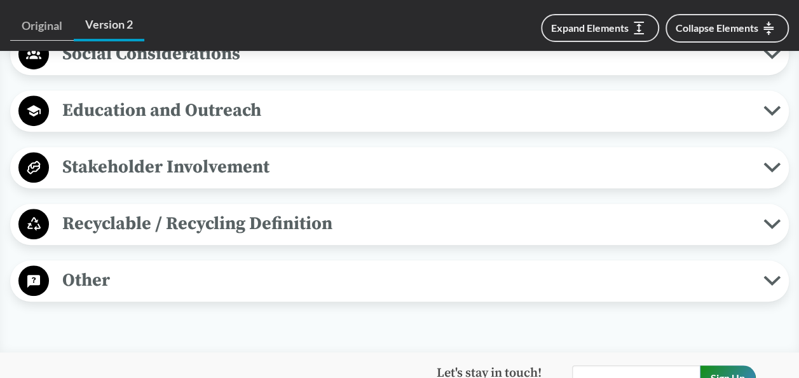
click at [778, 164] on icon at bounding box center [771, 167] width 17 height 10
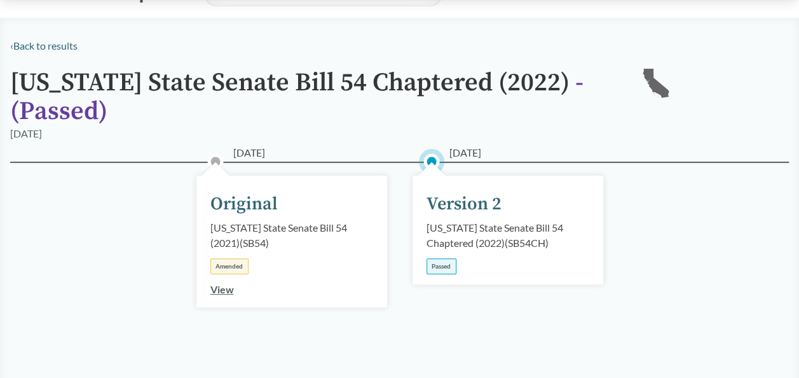
scroll to position [0, 0]
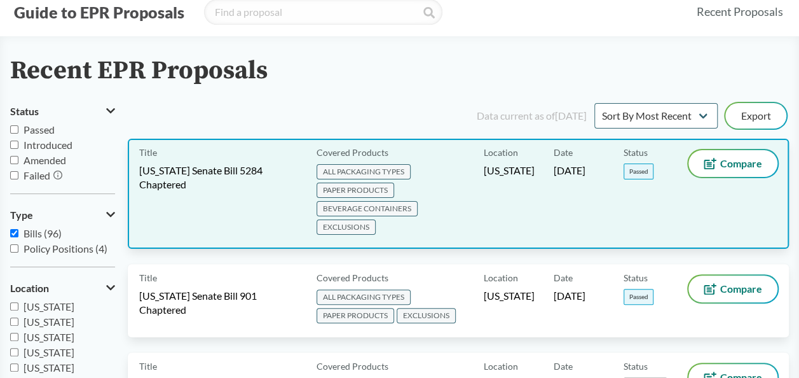
scroll to position [64, 0]
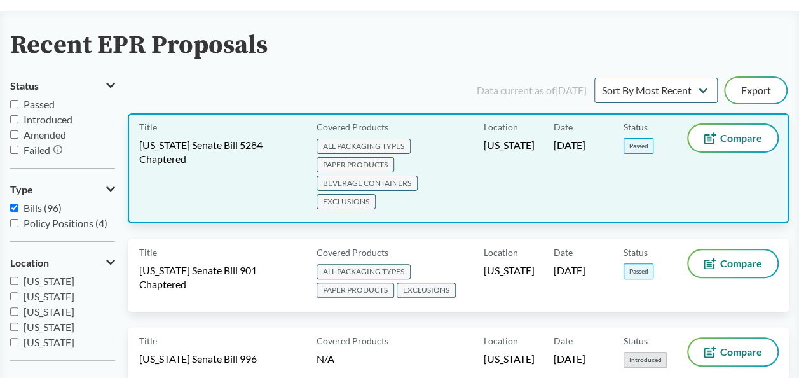
click at [336, 203] on span "EXCLUSIONS" at bounding box center [346, 201] width 59 height 15
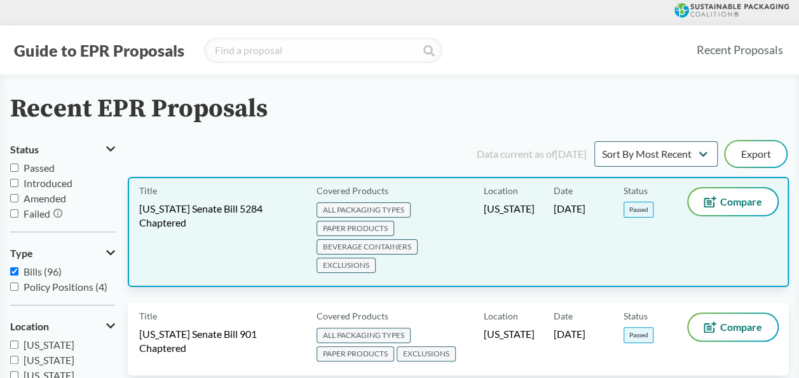
click at [355, 212] on span "ALL PACKAGING TYPES" at bounding box center [364, 209] width 94 height 15
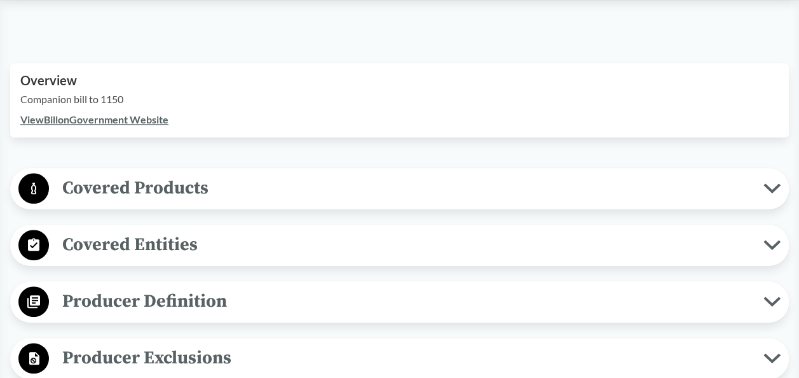
scroll to position [381, 0]
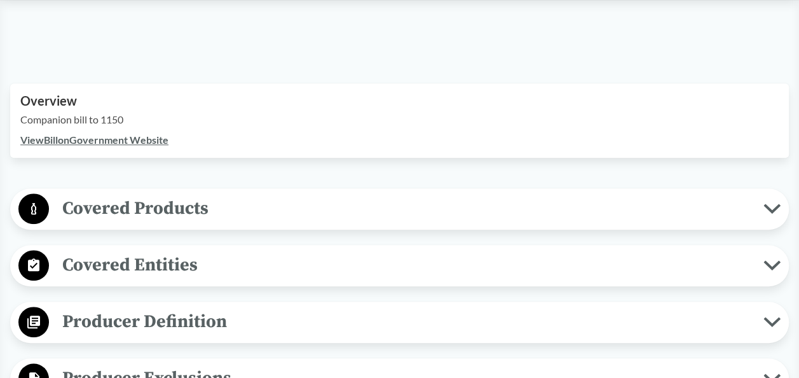
click at [769, 207] on icon at bounding box center [771, 208] width 13 height 6
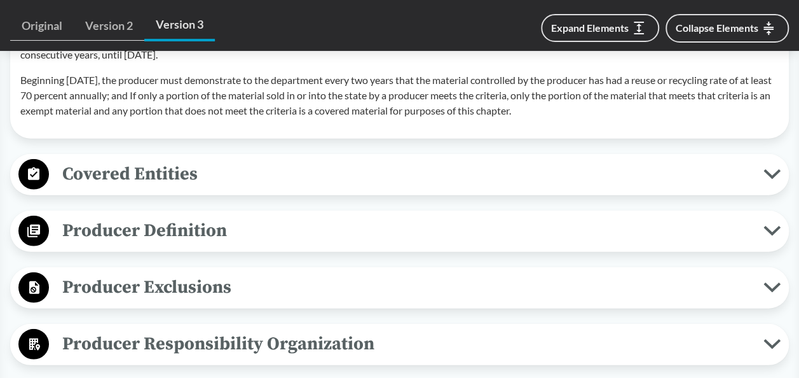
scroll to position [1653, 0]
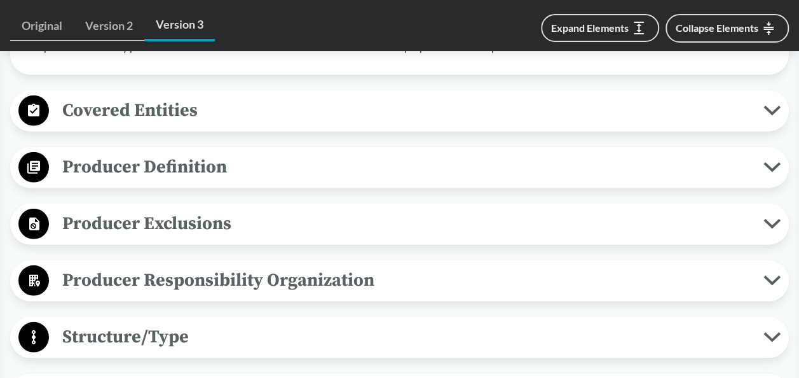
click at [772, 297] on button "Producer Responsibility Organization" at bounding box center [400, 280] width 770 height 32
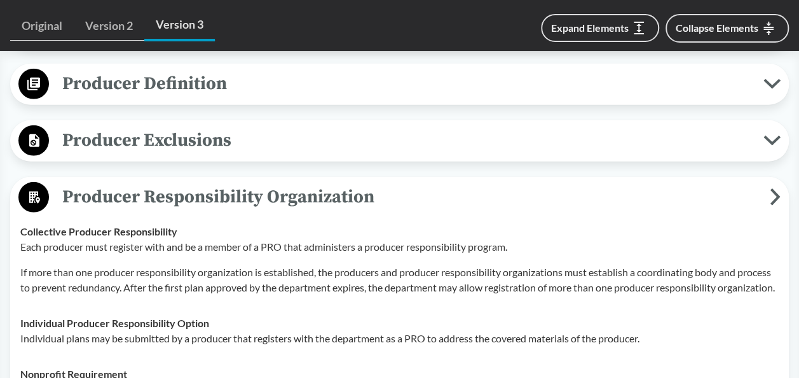
scroll to position [1716, 0]
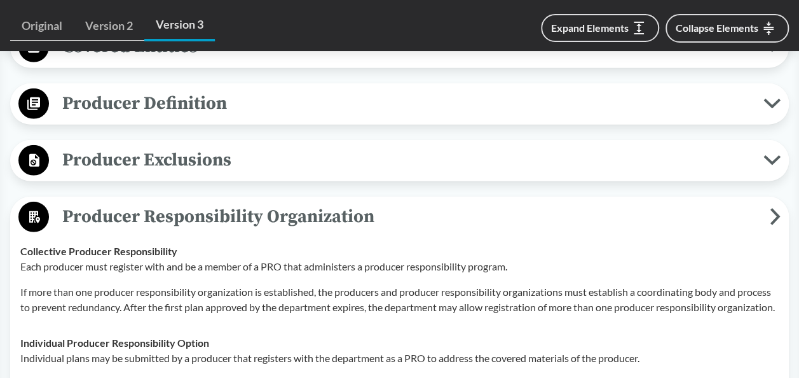
click at [769, 50] on icon at bounding box center [771, 47] width 13 height 6
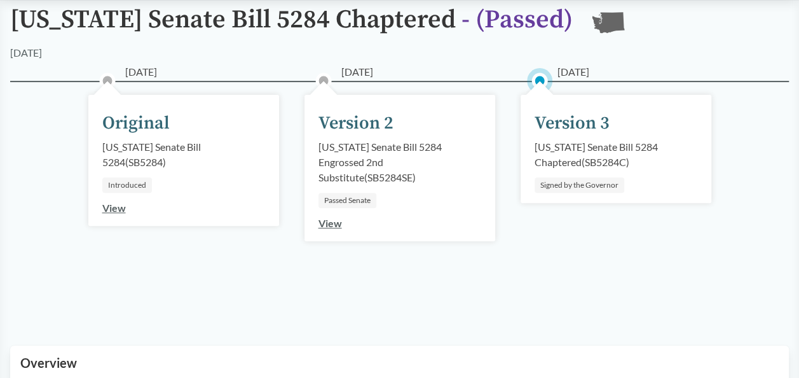
scroll to position [0, 0]
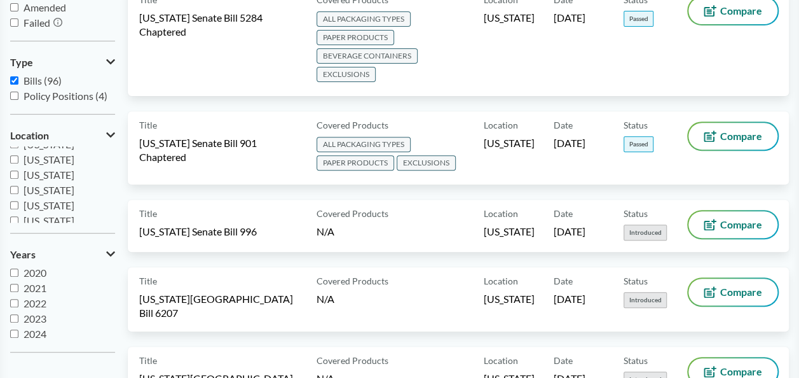
scroll to position [200, 0]
click at [36, 182] on span "[US_STATE]" at bounding box center [49, 182] width 51 height 12
click at [18, 182] on input "[US_STATE]" at bounding box center [14, 182] width 8 height 8
checkbox input "true"
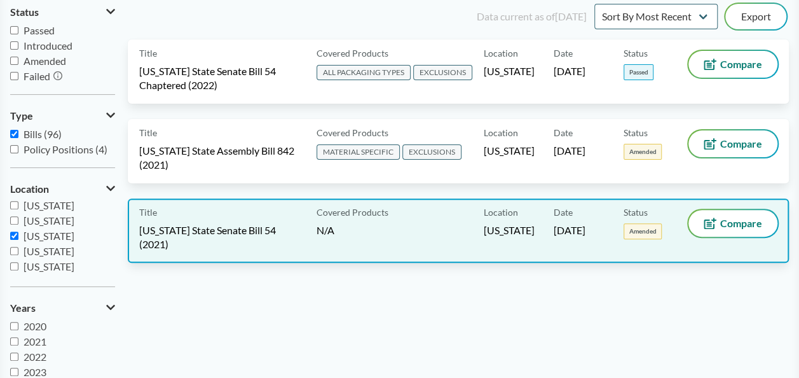
scroll to position [64, 0]
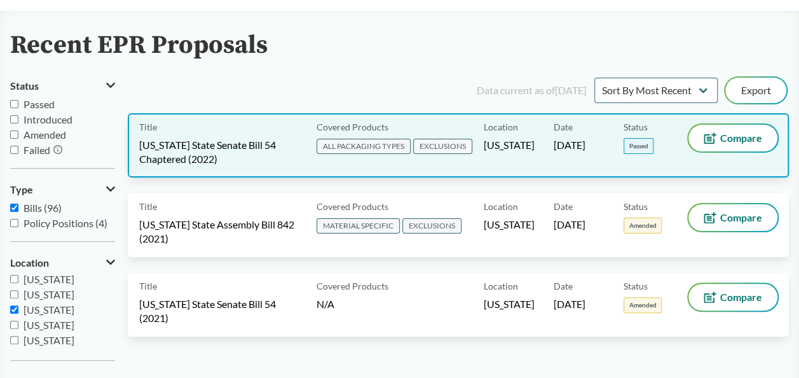
click at [168, 144] on span "[US_STATE] State Senate Bill 54 Chaptered (2022)" at bounding box center [220, 152] width 162 height 28
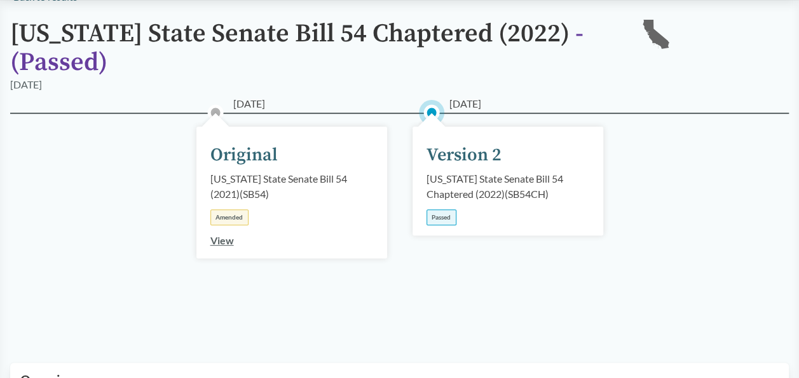
scroll to position [254, 0]
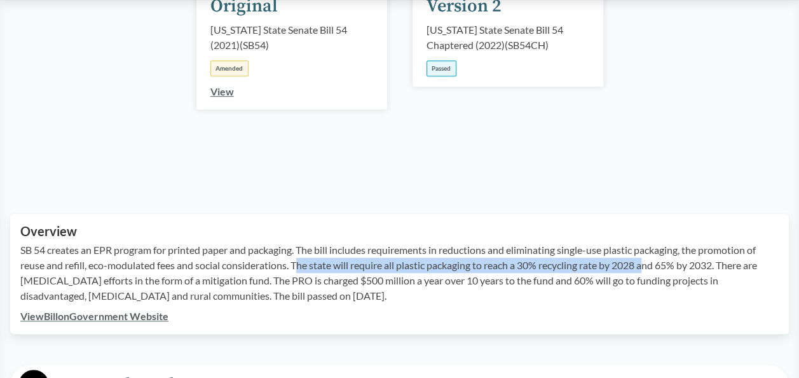
drag, startPoint x: 298, startPoint y: 264, endPoint x: 654, endPoint y: 267, distance: 355.4
click at [654, 267] on p "SB 54 creates an EPR program for printed paper and packaging. The bill includes…" at bounding box center [399, 272] width 758 height 61
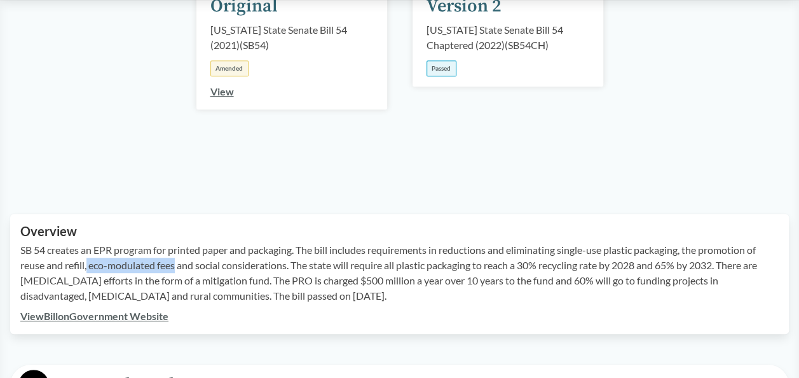
drag, startPoint x: 89, startPoint y: 267, endPoint x: 177, endPoint y: 264, distance: 88.4
click at [177, 264] on p "SB 54 creates an EPR program for printed paper and packaging. The bill includes…" at bounding box center [399, 272] width 758 height 61
click at [182, 266] on p "SB 54 creates an EPR program for printed paper and packaging. The bill includes…" at bounding box center [399, 272] width 758 height 61
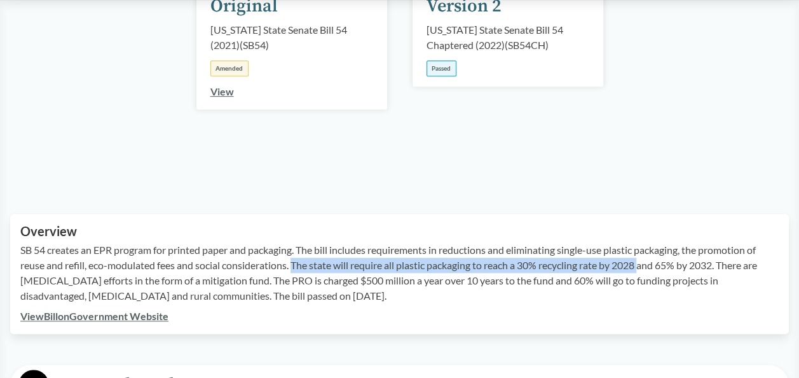
drag, startPoint x: 296, startPoint y: 267, endPoint x: 647, endPoint y: 270, distance: 350.9
click at [647, 270] on p "SB 54 creates an EPR program for printed paper and packaging. The bill includes…" at bounding box center [399, 272] width 758 height 61
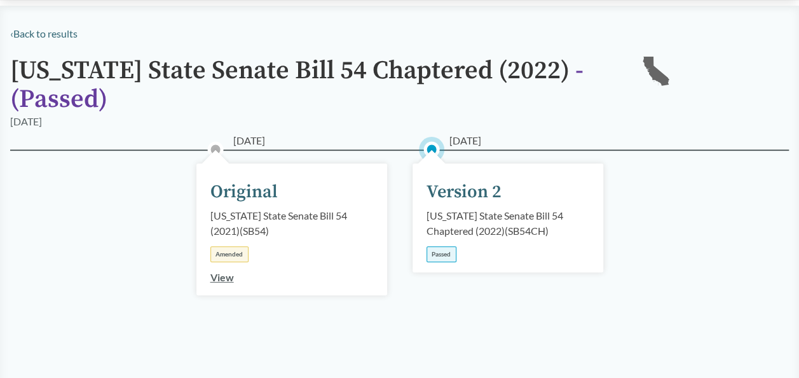
scroll to position [0, 0]
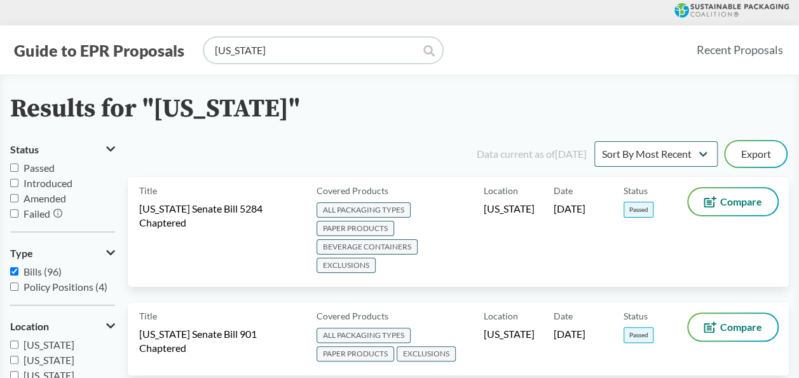
click at [250, 51] on input "[US_STATE]" at bounding box center [323, 50] width 238 height 25
type input "M"
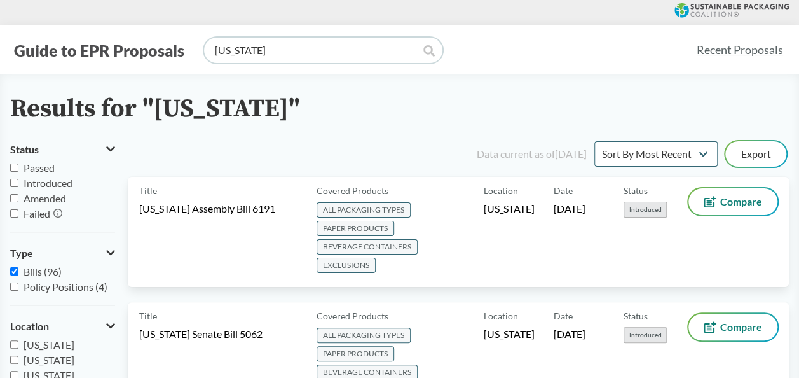
click at [271, 53] on input "[US_STATE]" at bounding box center [323, 50] width 238 height 25
type input "N"
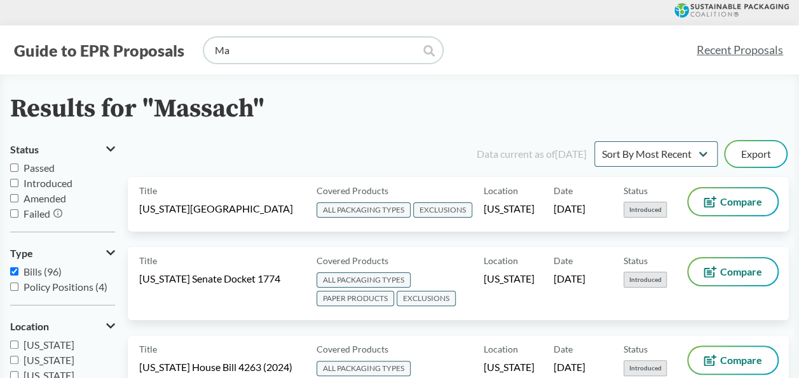
type input "M"
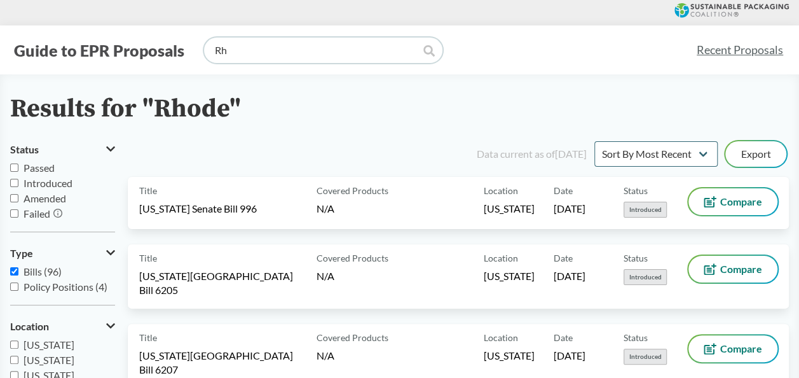
type input "R"
